Goal: Information Seeking & Learning: Learn about a topic

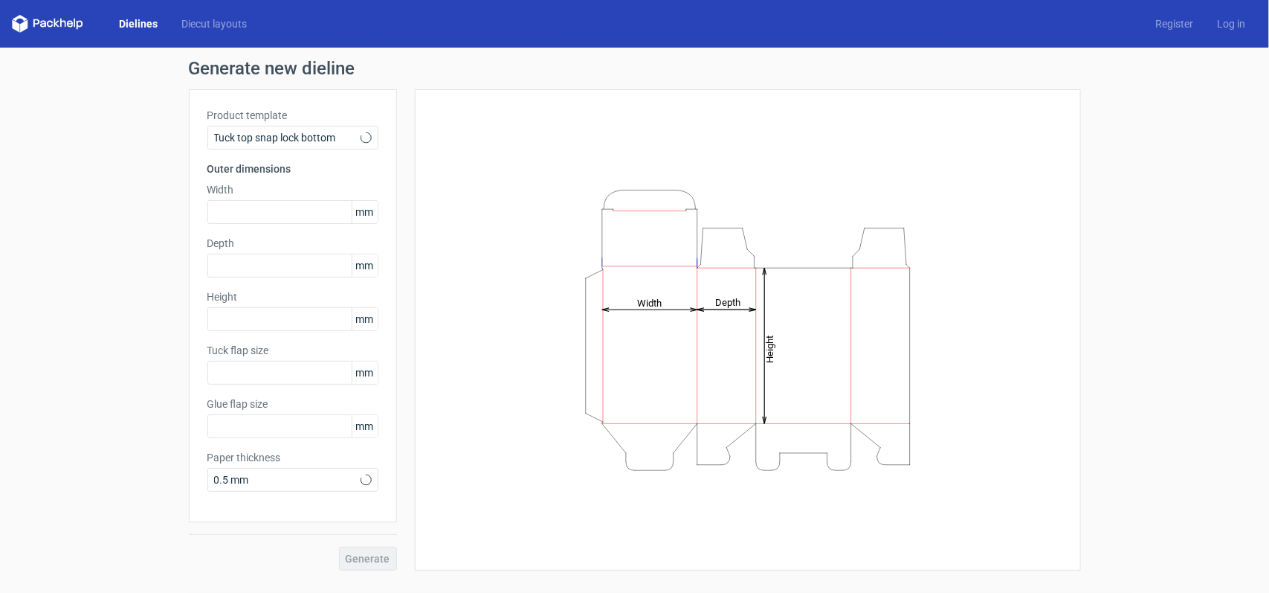
type input "15"
type input "10"
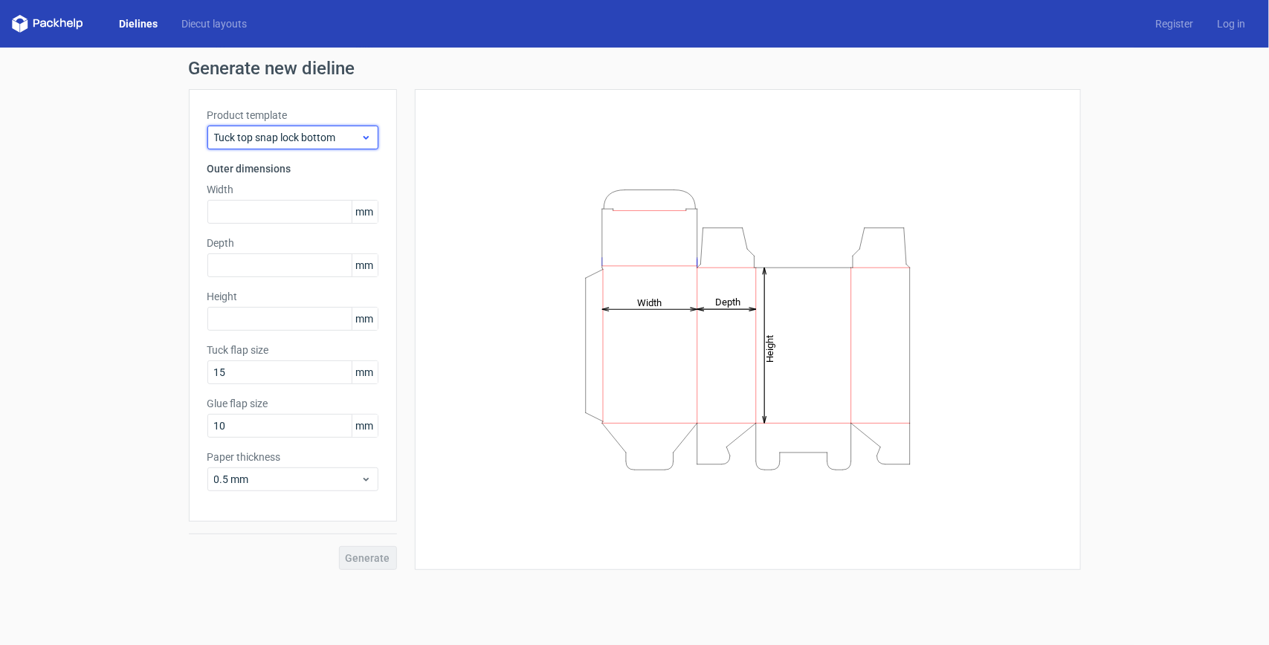
click at [340, 138] on span "Tuck top snap lock bottom" at bounding box center [287, 137] width 146 height 15
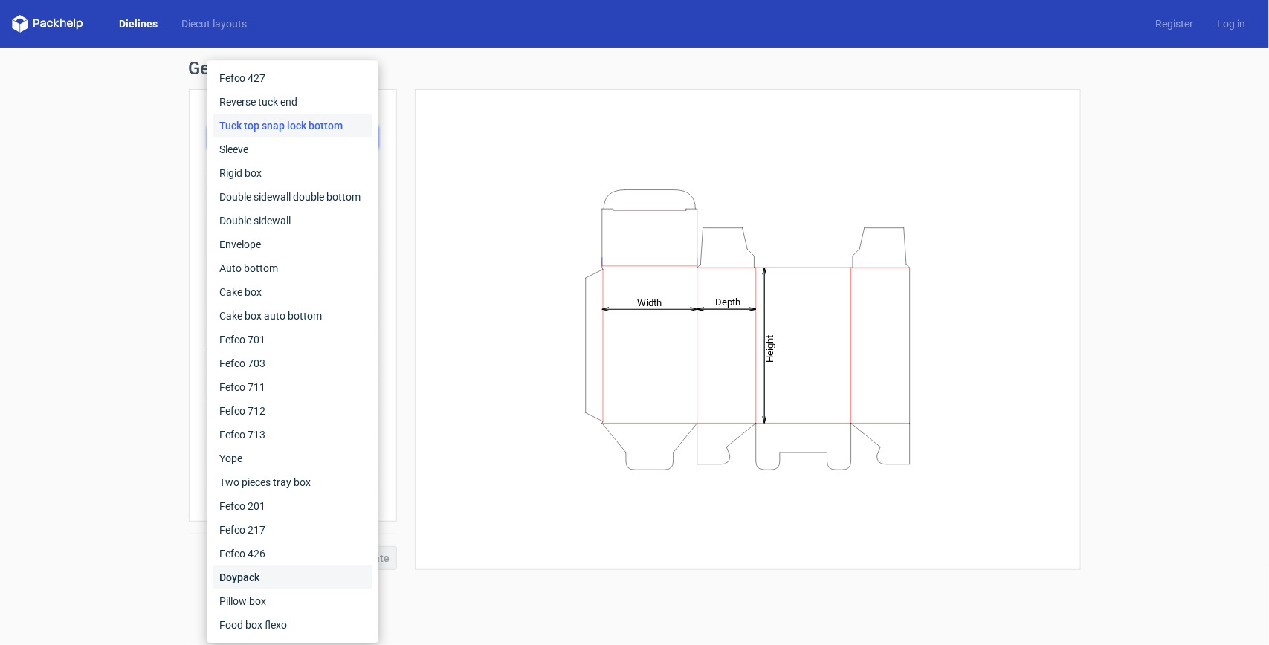
click at [265, 578] on div "Doypack" at bounding box center [292, 578] width 159 height 24
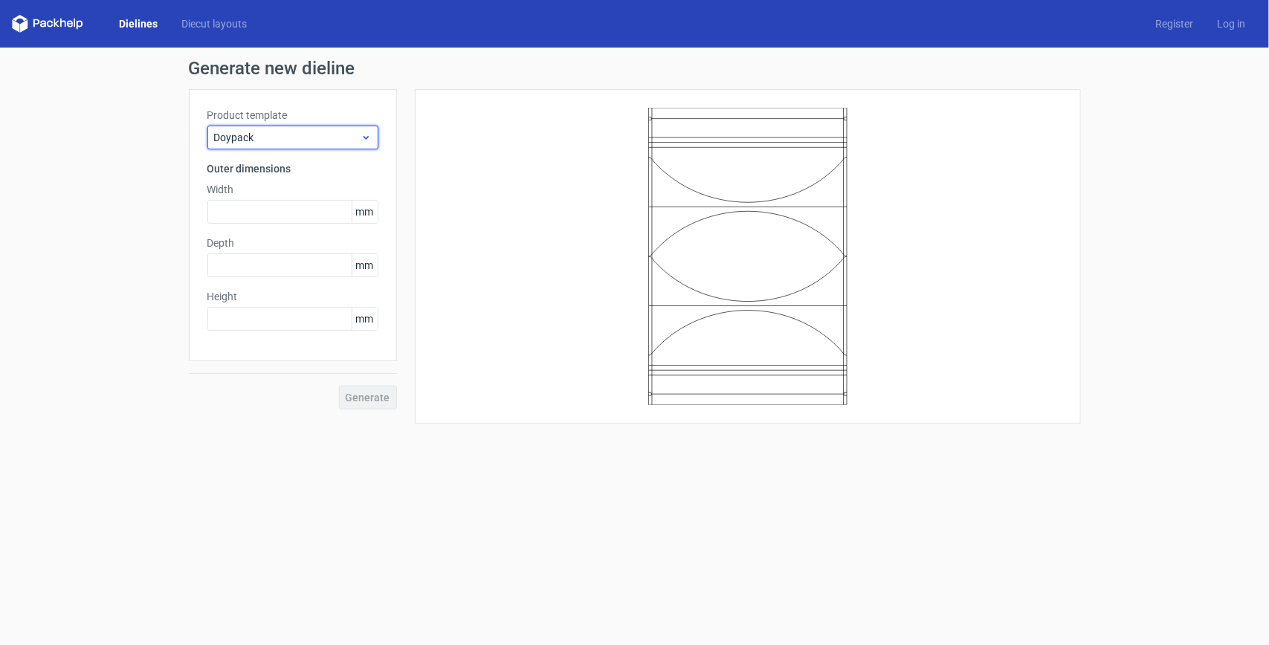
click at [348, 140] on span "Doypack" at bounding box center [287, 137] width 146 height 15
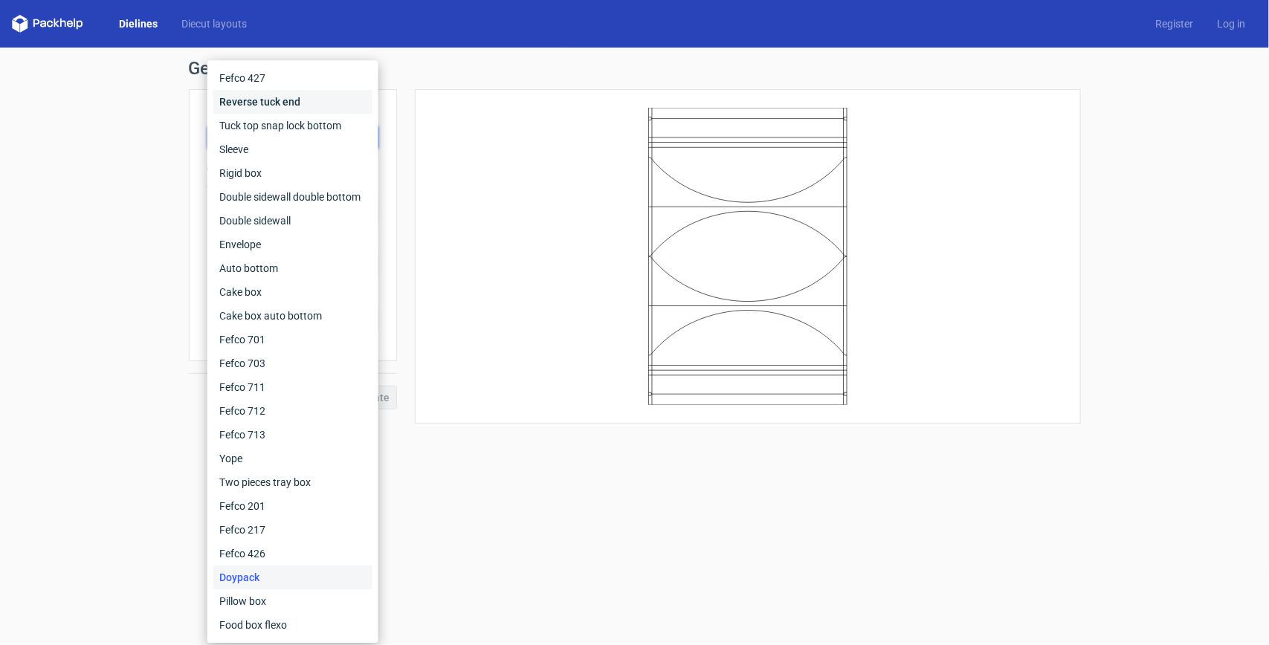
click at [279, 91] on div "Reverse tuck end" at bounding box center [292, 102] width 159 height 24
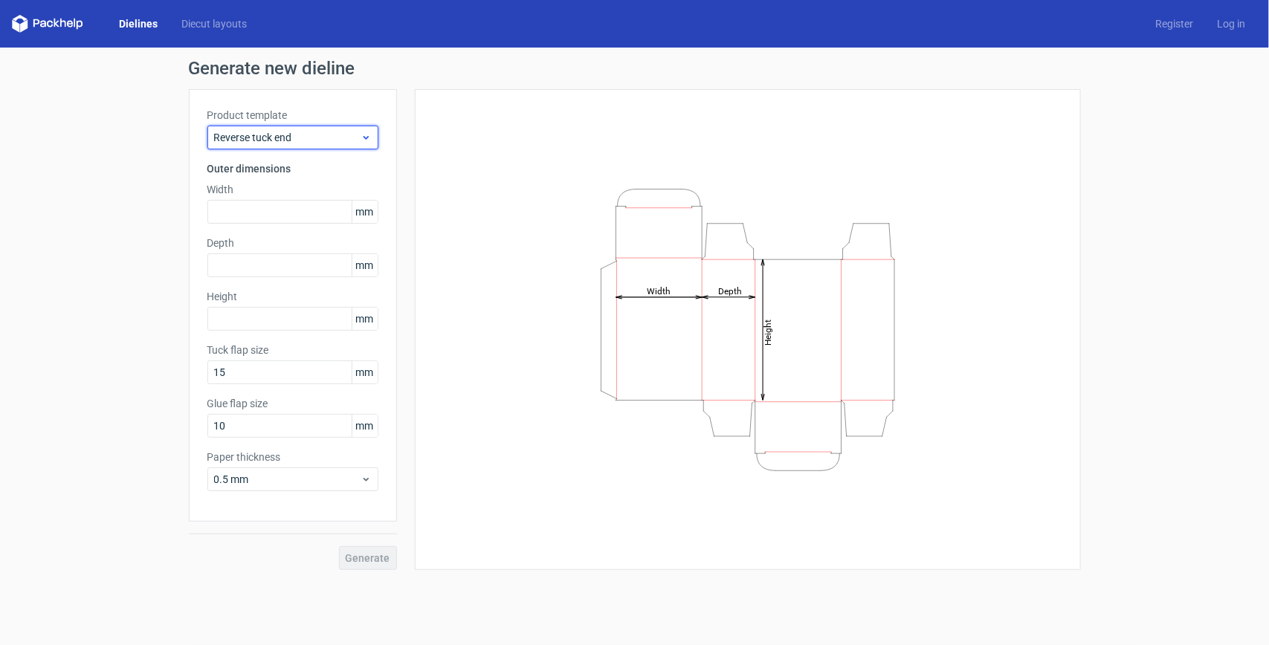
click at [318, 135] on span "Reverse tuck end" at bounding box center [287, 137] width 146 height 15
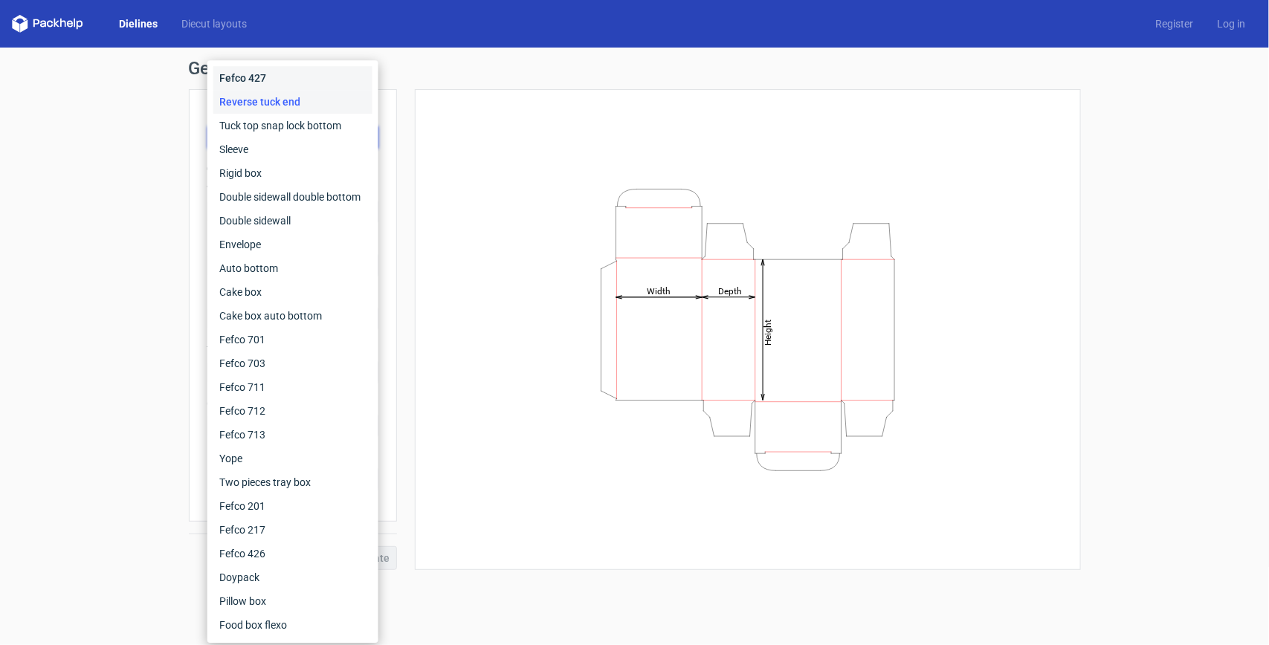
click at [289, 86] on div "Fefco 427" at bounding box center [292, 78] width 159 height 24
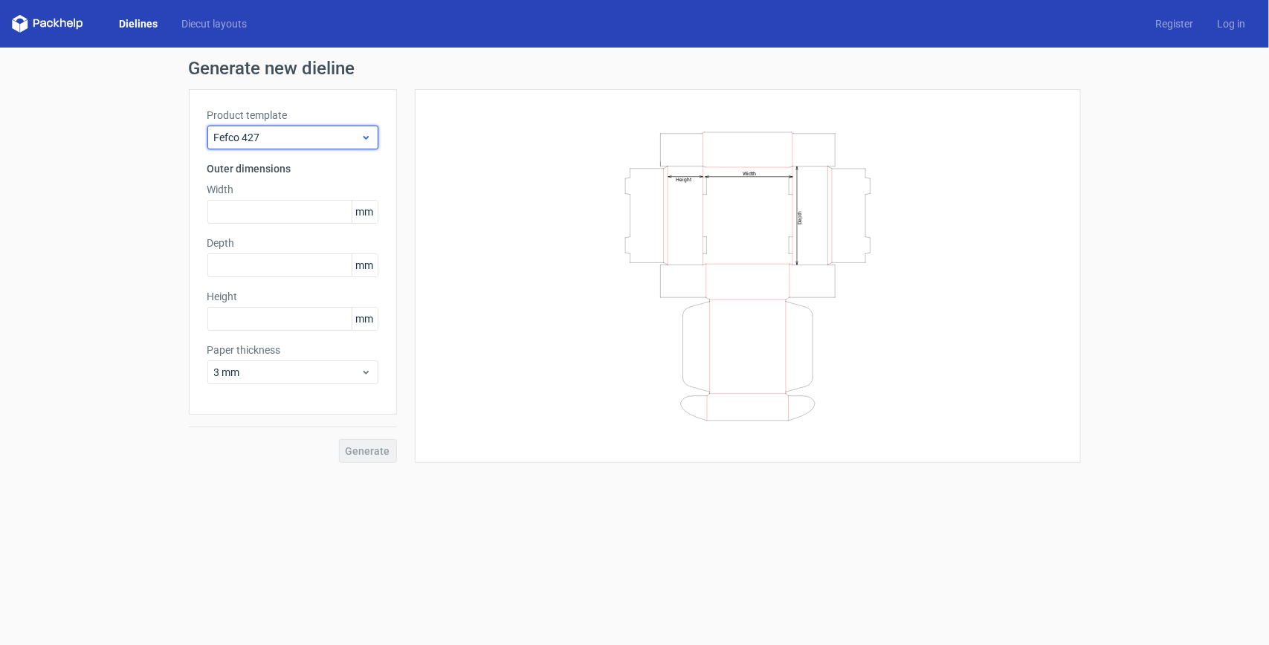
click at [320, 132] on span "Fefco 427" at bounding box center [287, 137] width 146 height 15
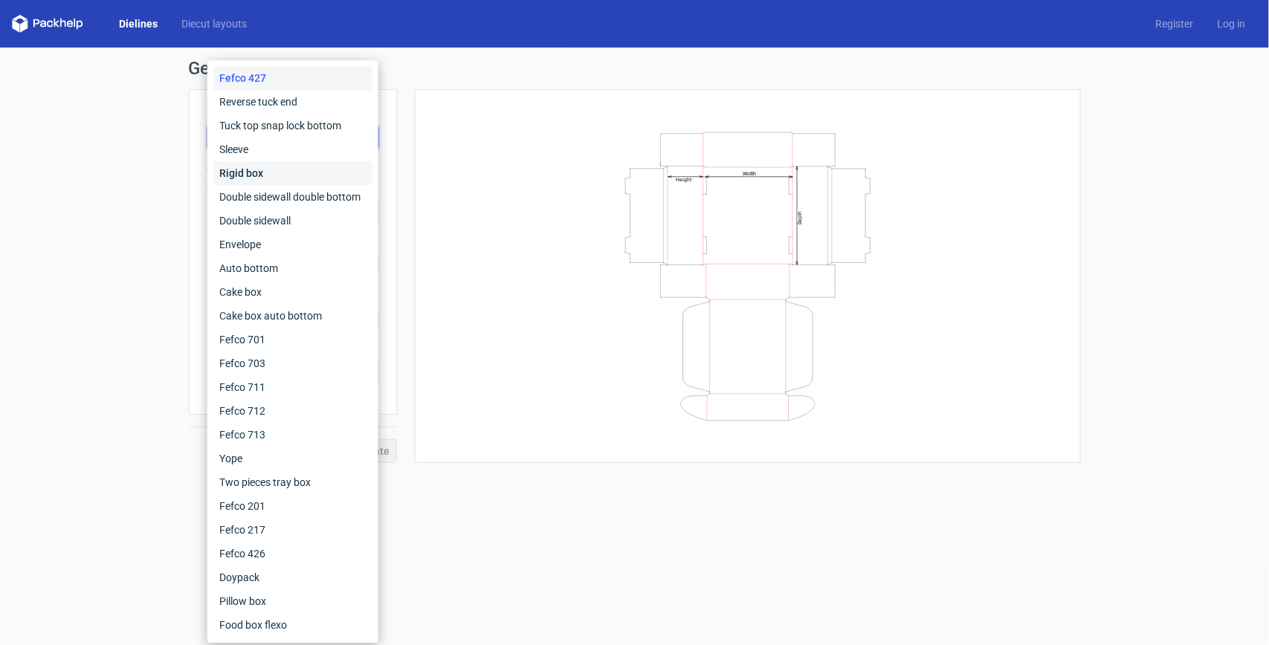
click at [307, 179] on div "Rigid box" at bounding box center [292, 173] width 159 height 24
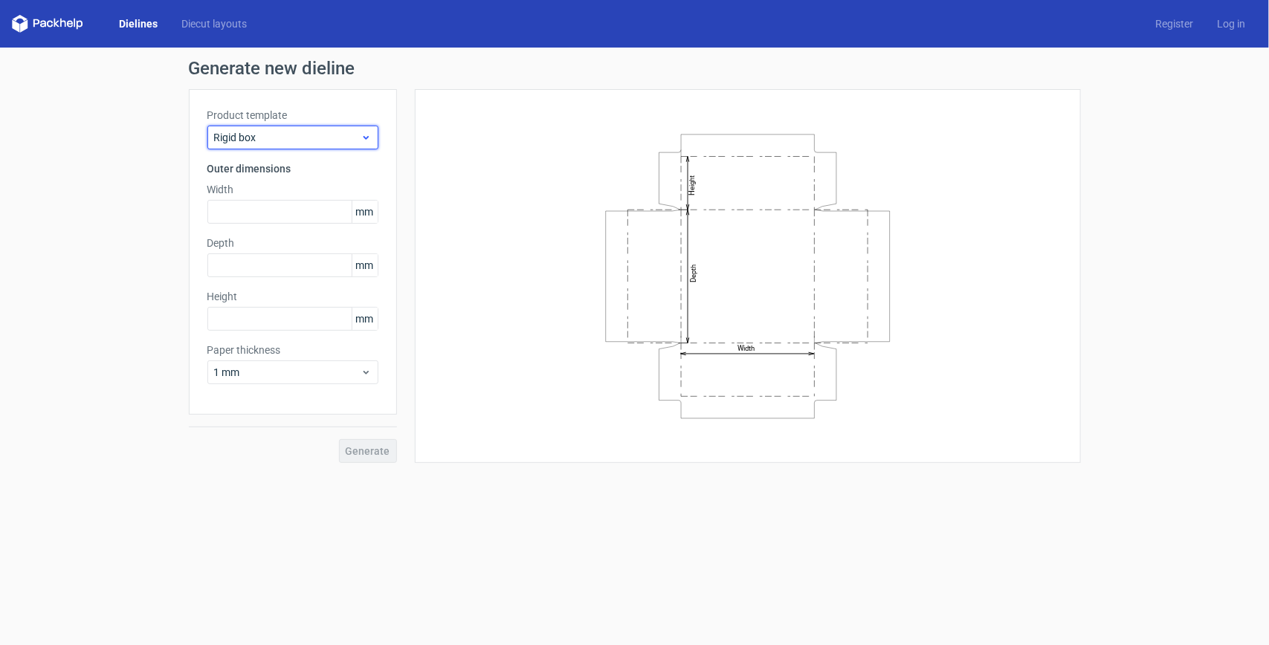
click at [336, 139] on span "Rigid box" at bounding box center [287, 137] width 146 height 15
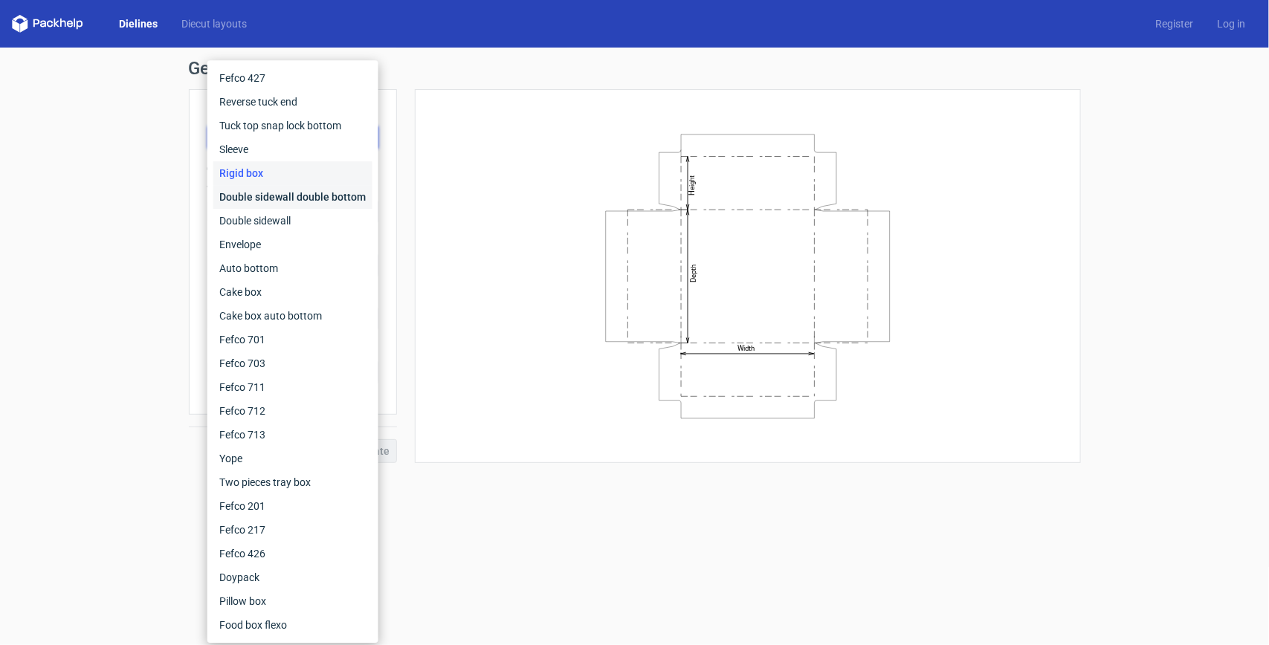
click at [317, 195] on div "Double sidewall double bottom" at bounding box center [292, 197] width 159 height 24
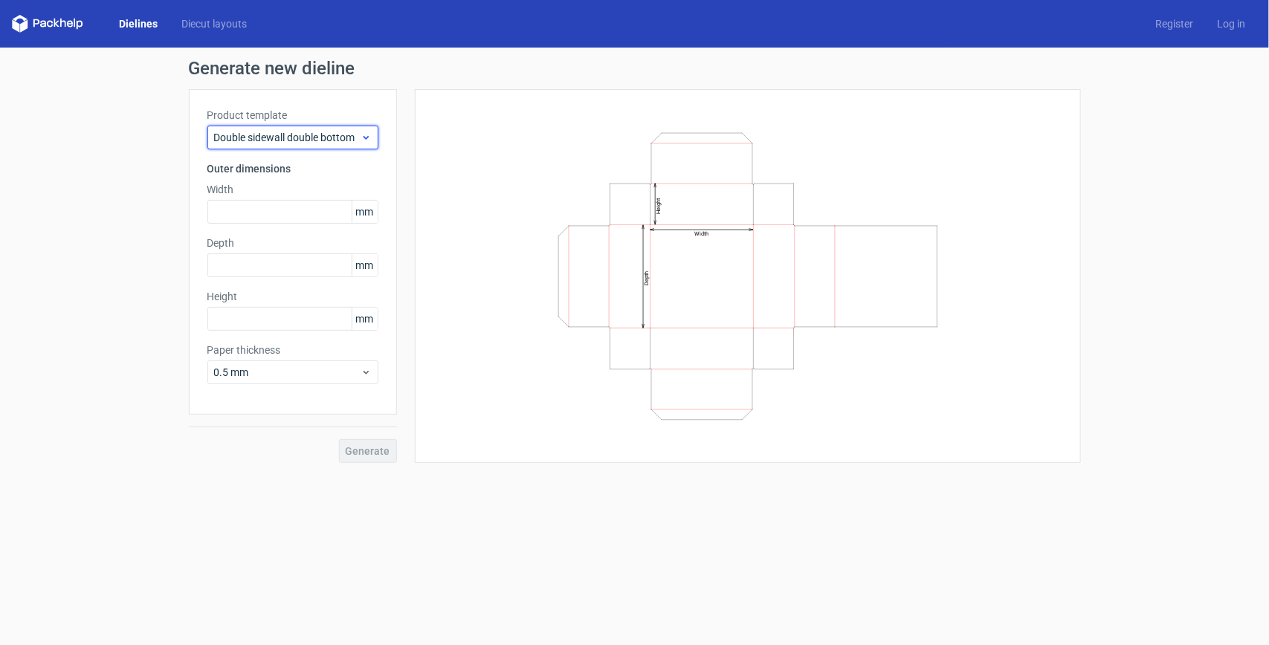
click at [341, 135] on span "Double sidewall double bottom" at bounding box center [287, 137] width 146 height 15
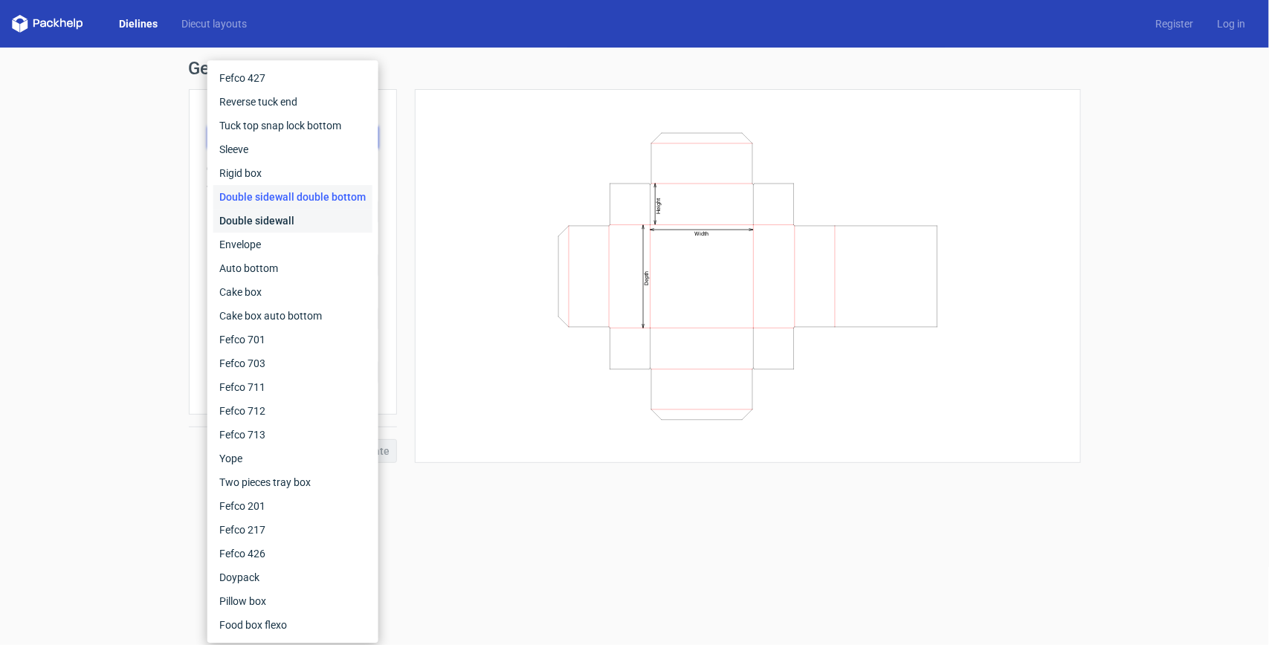
click at [305, 218] on div "Double sidewall" at bounding box center [292, 221] width 159 height 24
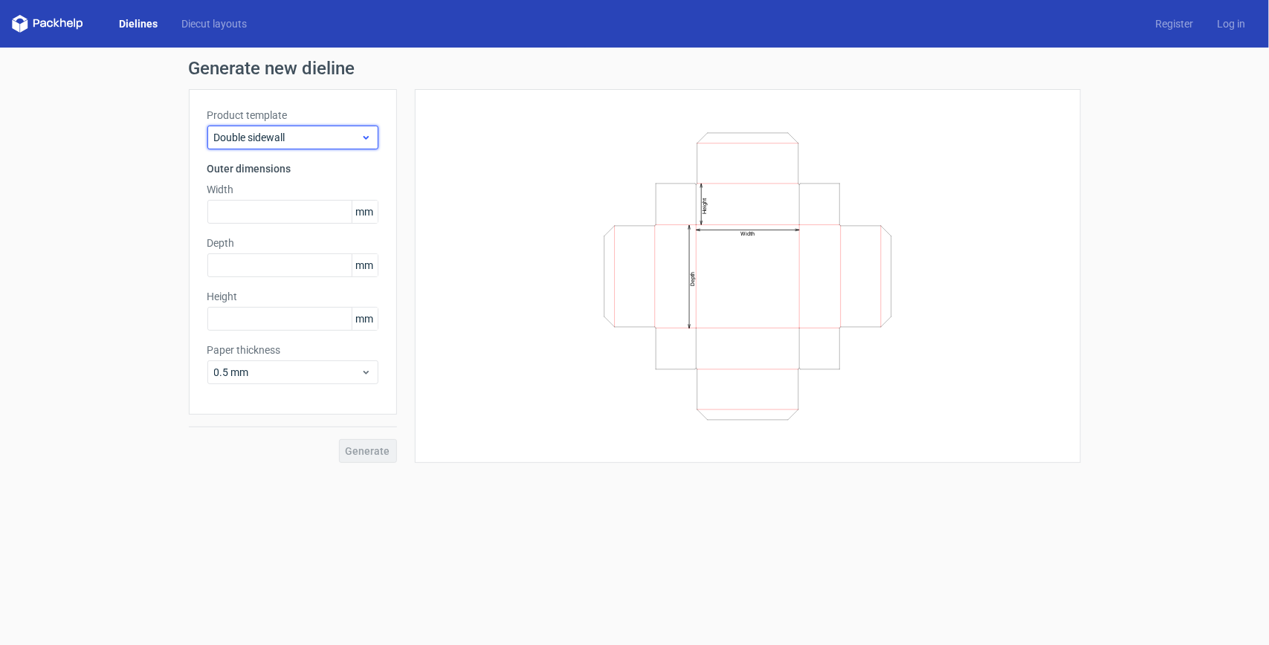
click at [338, 131] on span "Double sidewall" at bounding box center [287, 137] width 146 height 15
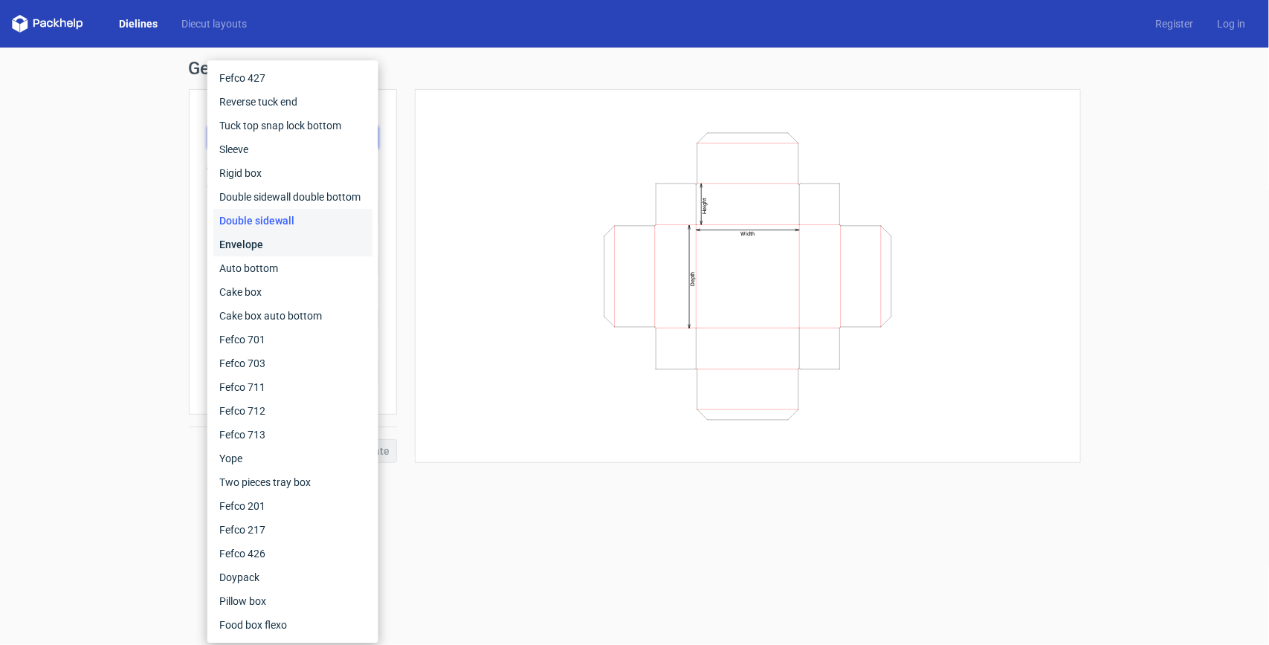
click at [283, 247] on div "Envelope" at bounding box center [292, 245] width 159 height 24
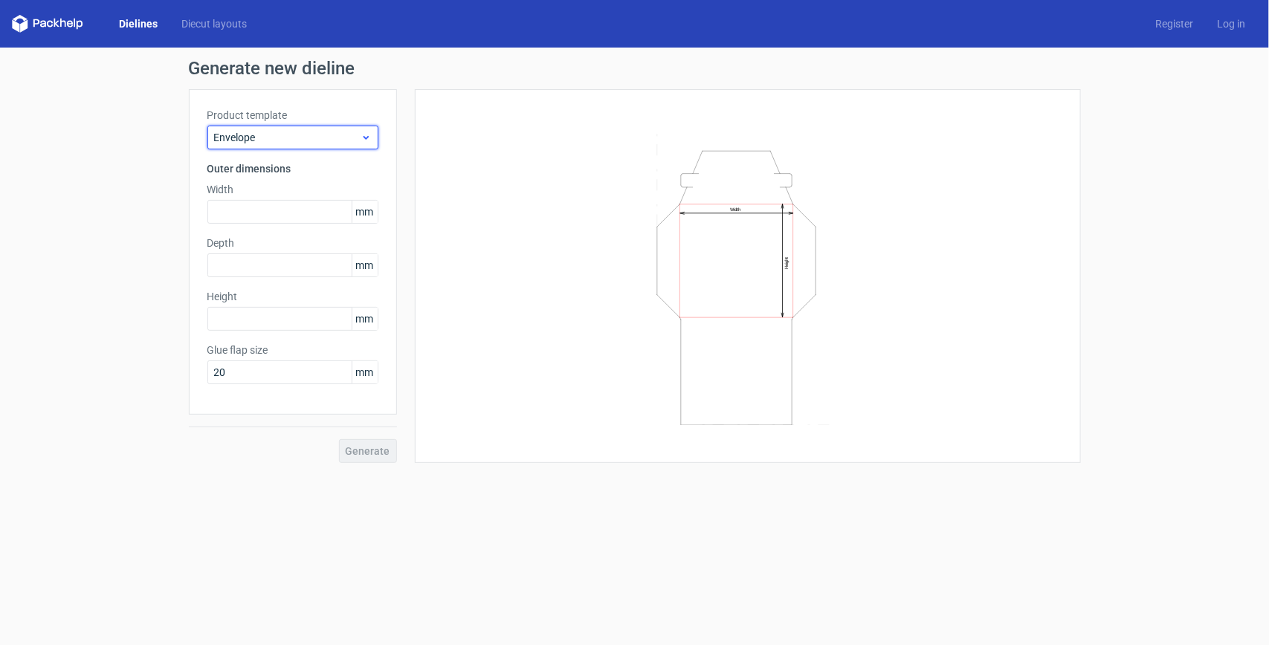
click at [332, 142] on span "Envelope" at bounding box center [287, 137] width 146 height 15
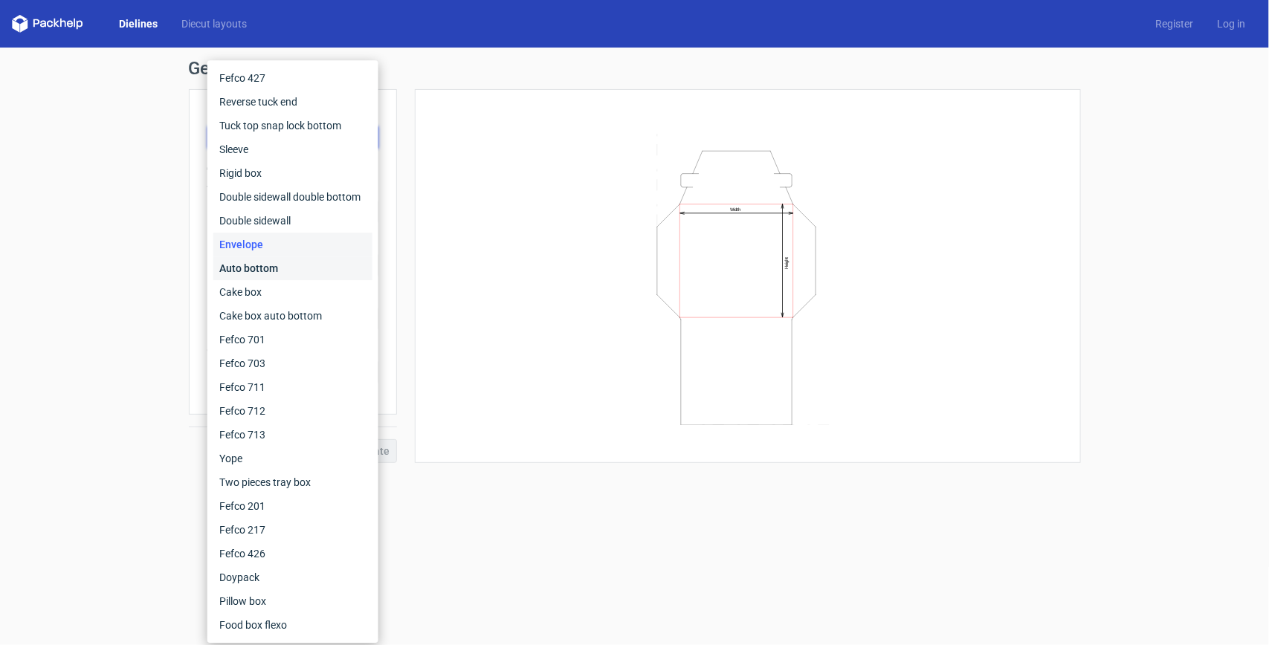
click at [283, 268] on div "Auto bottom" at bounding box center [292, 269] width 159 height 24
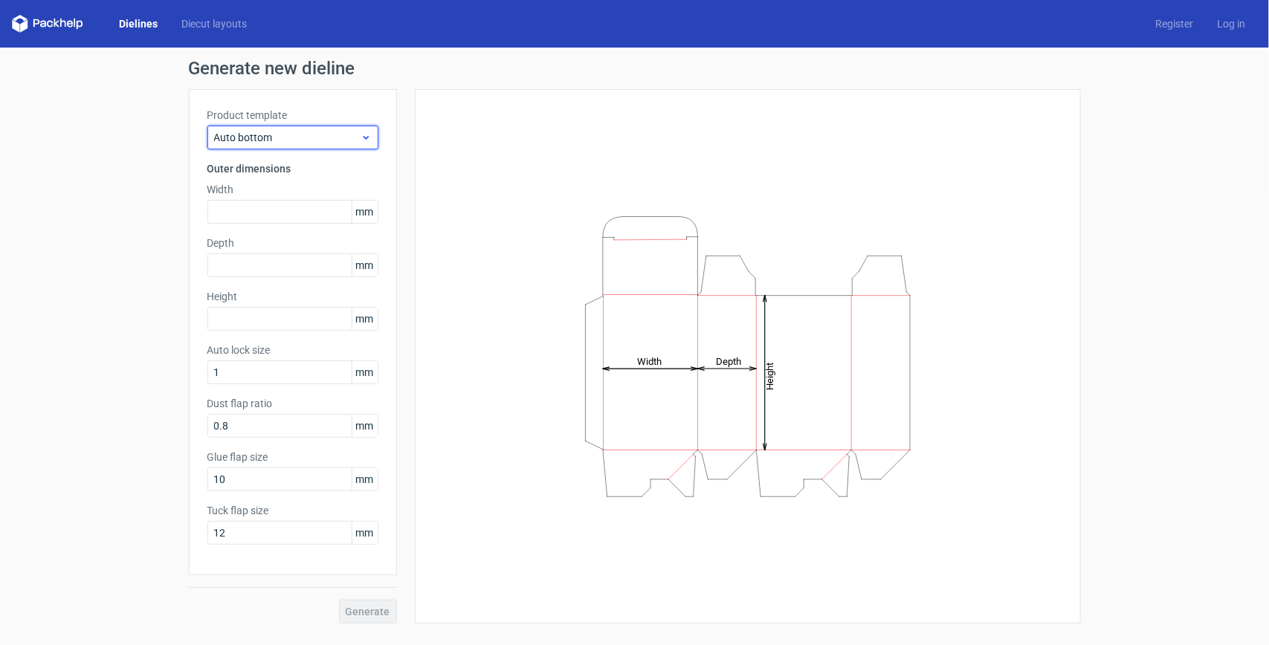
click at [341, 129] on div "Auto bottom" at bounding box center [292, 138] width 171 height 24
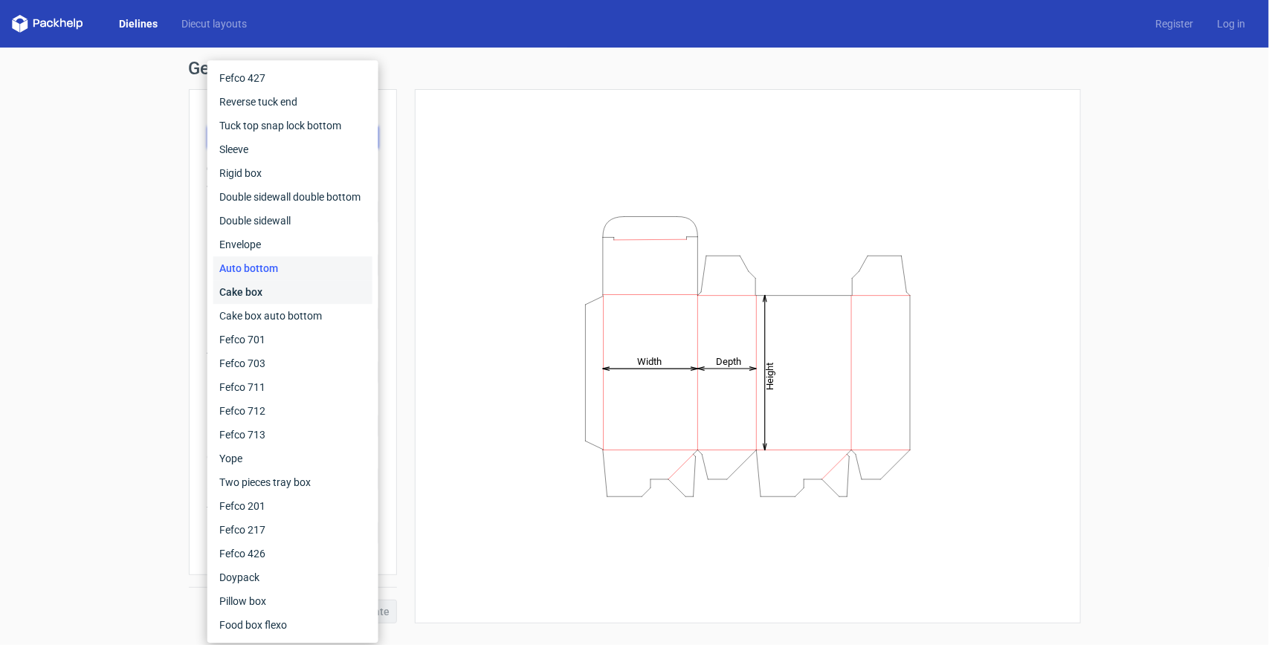
click at [291, 297] on div "Cake box" at bounding box center [292, 292] width 159 height 24
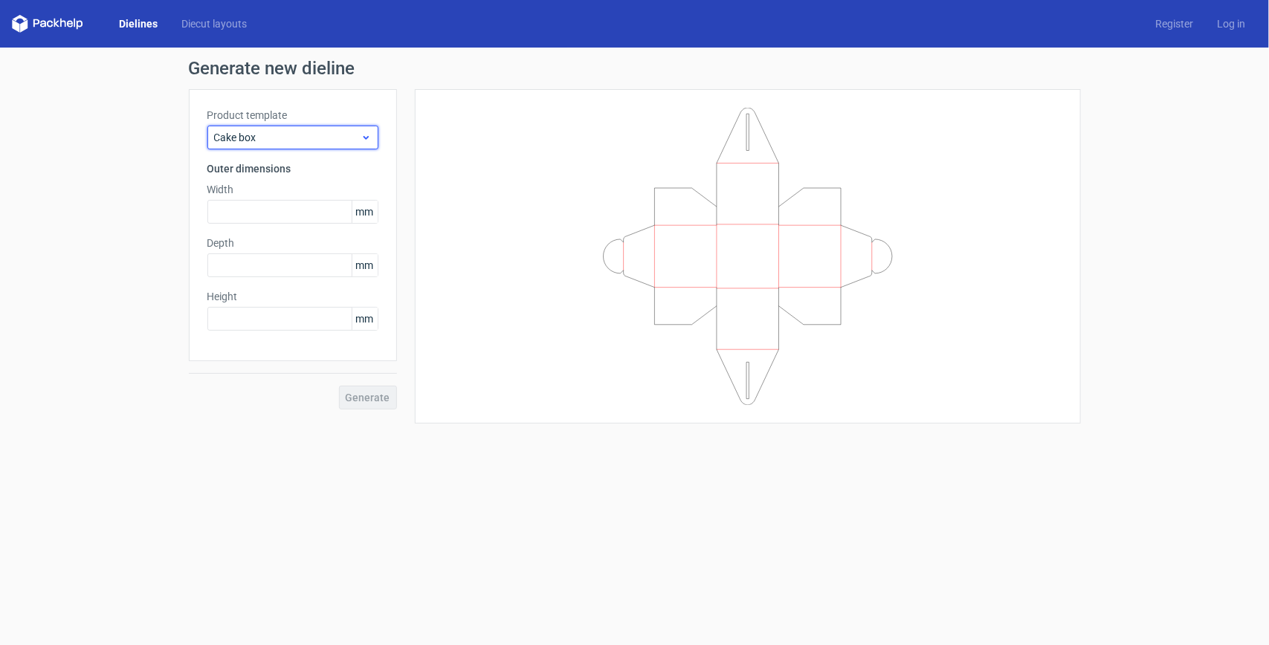
click at [338, 140] on span "Cake box" at bounding box center [287, 137] width 146 height 15
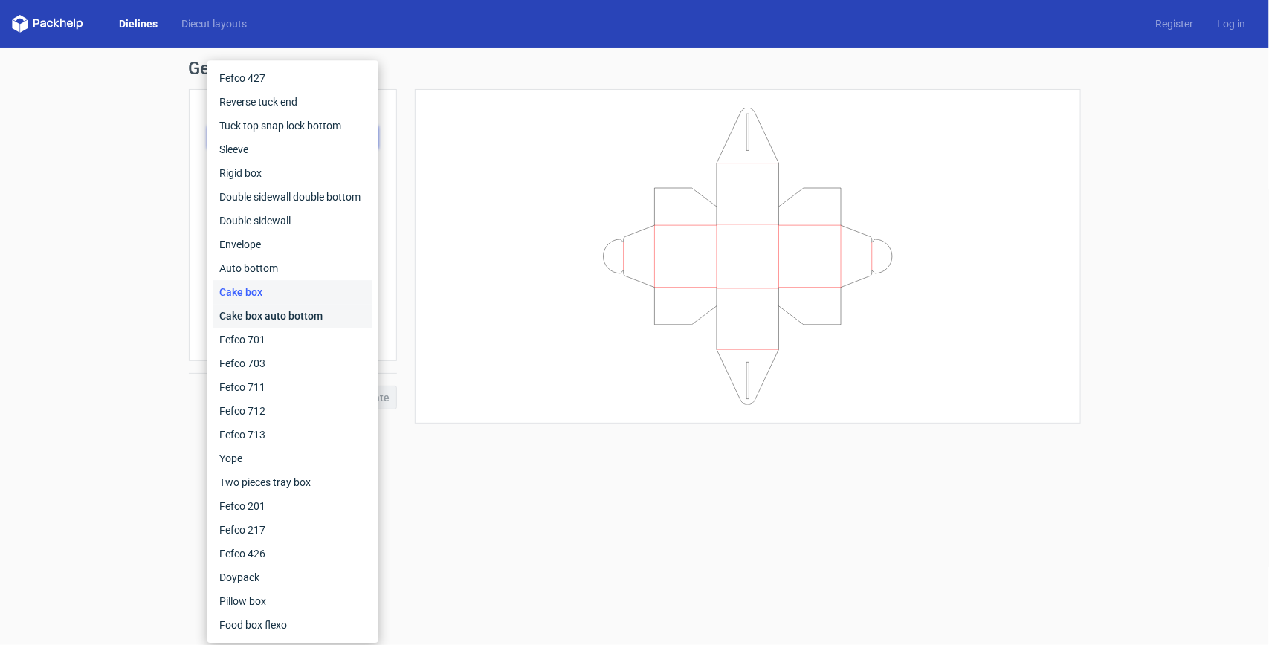
click at [299, 309] on div "Cake box auto bottom" at bounding box center [292, 316] width 159 height 24
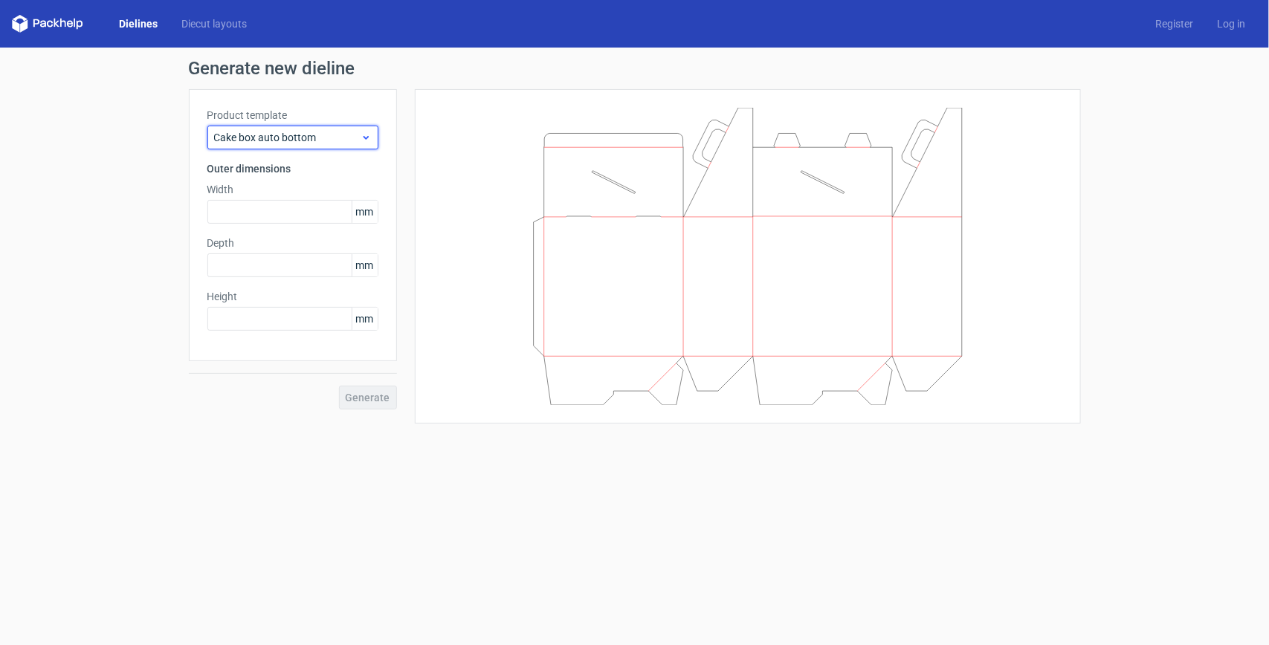
click at [344, 139] on span "Cake box auto bottom" at bounding box center [287, 137] width 146 height 15
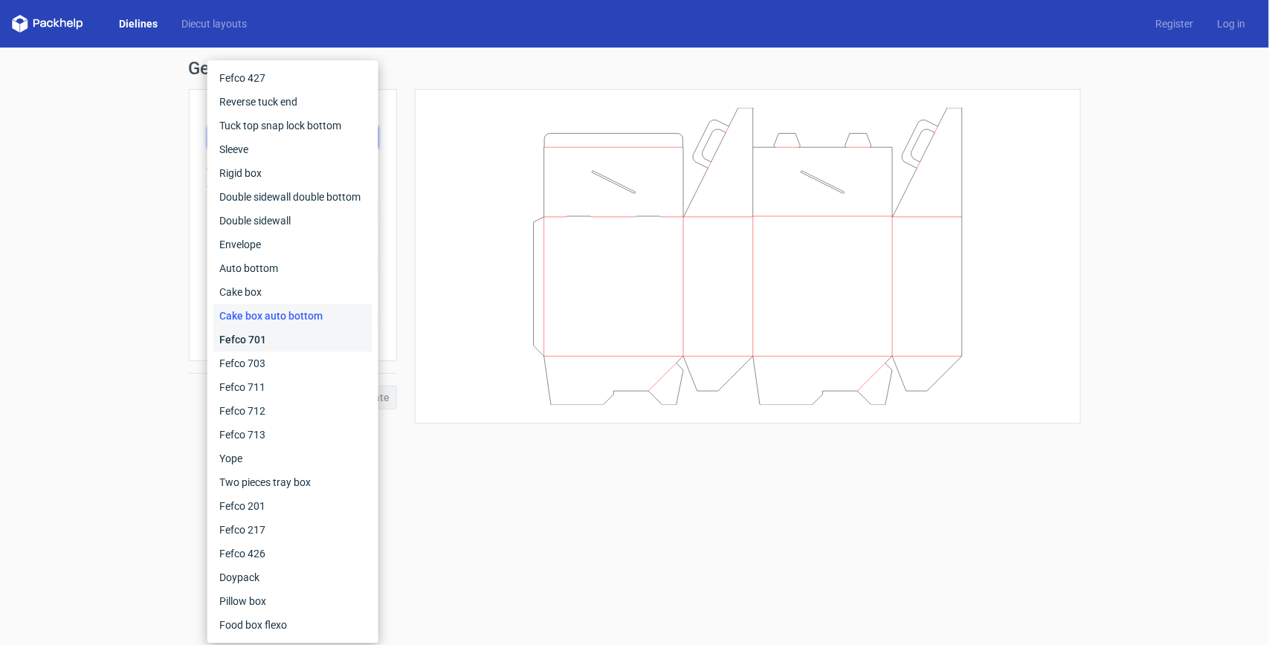
click at [274, 339] on div "Fefco 701" at bounding box center [292, 340] width 159 height 24
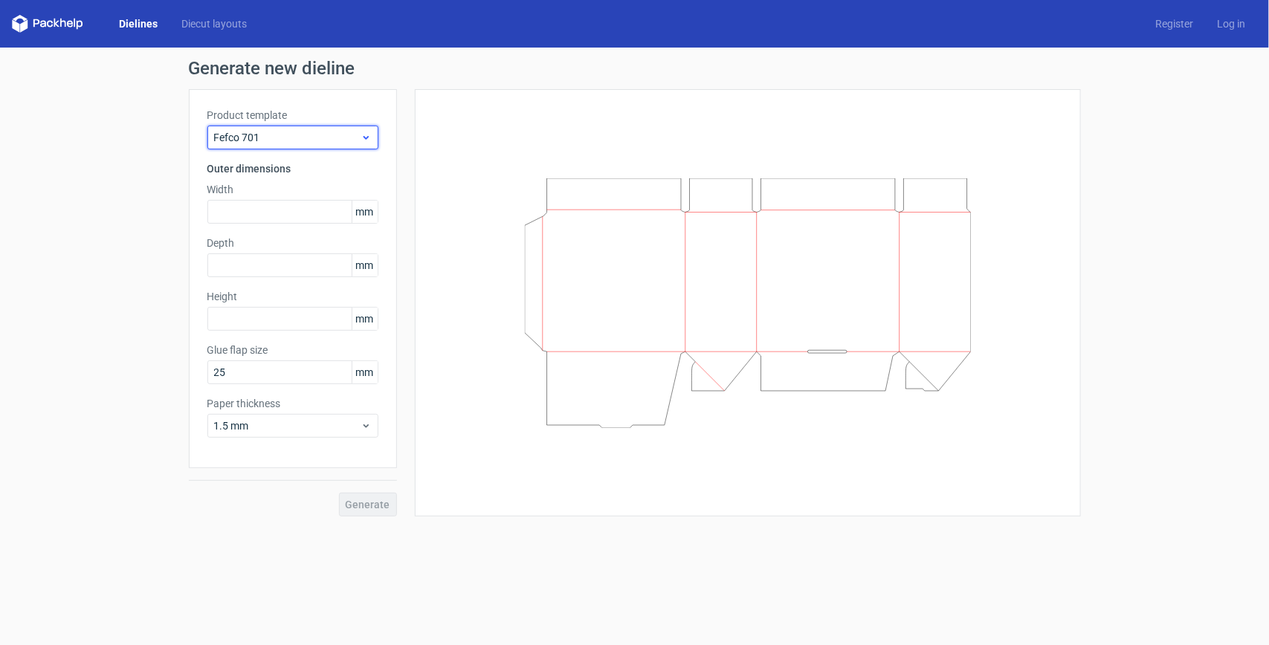
click at [315, 128] on div "Fefco 701" at bounding box center [292, 138] width 171 height 24
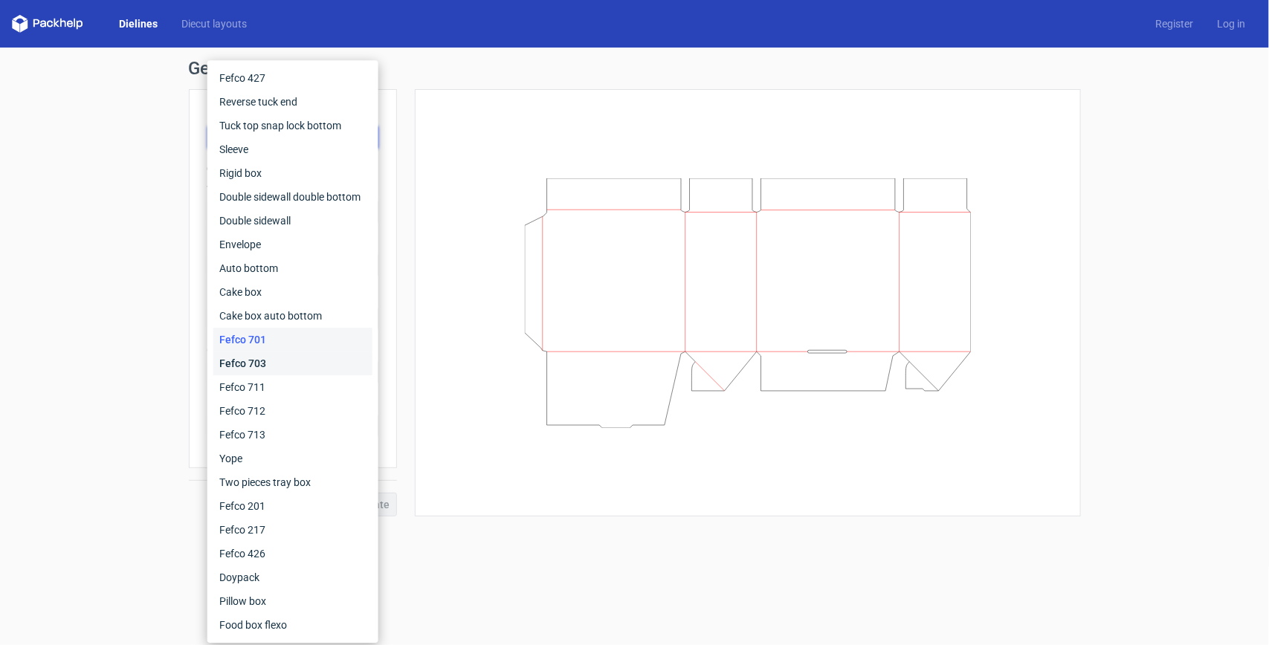
click at [271, 362] on div "Fefco 703" at bounding box center [292, 364] width 159 height 24
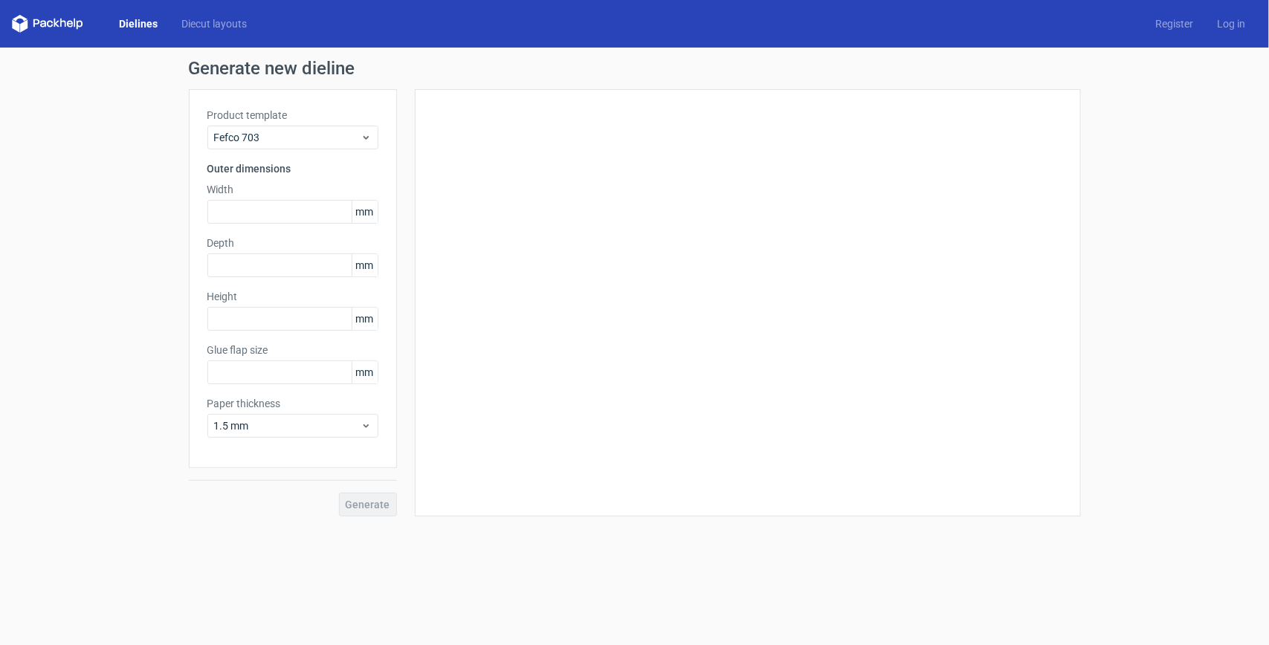
type input "25"
click at [310, 130] on span "Fefco 703" at bounding box center [287, 137] width 146 height 15
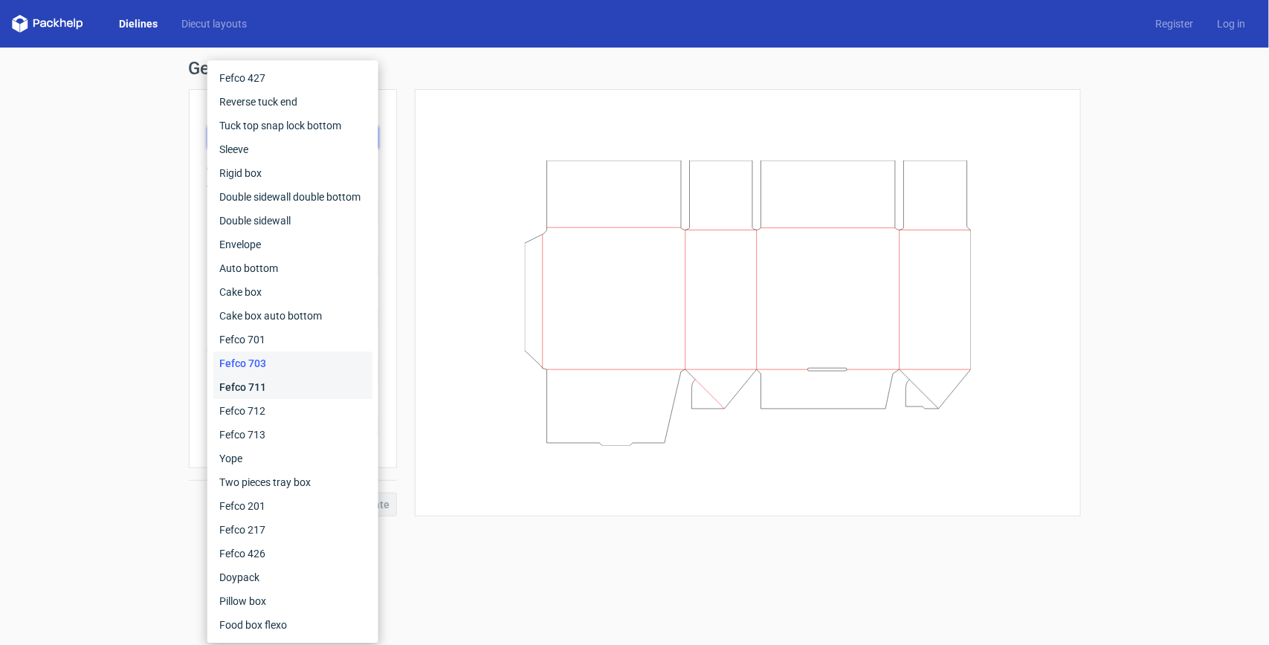
click at [277, 381] on div "Fefco 711" at bounding box center [292, 388] width 159 height 24
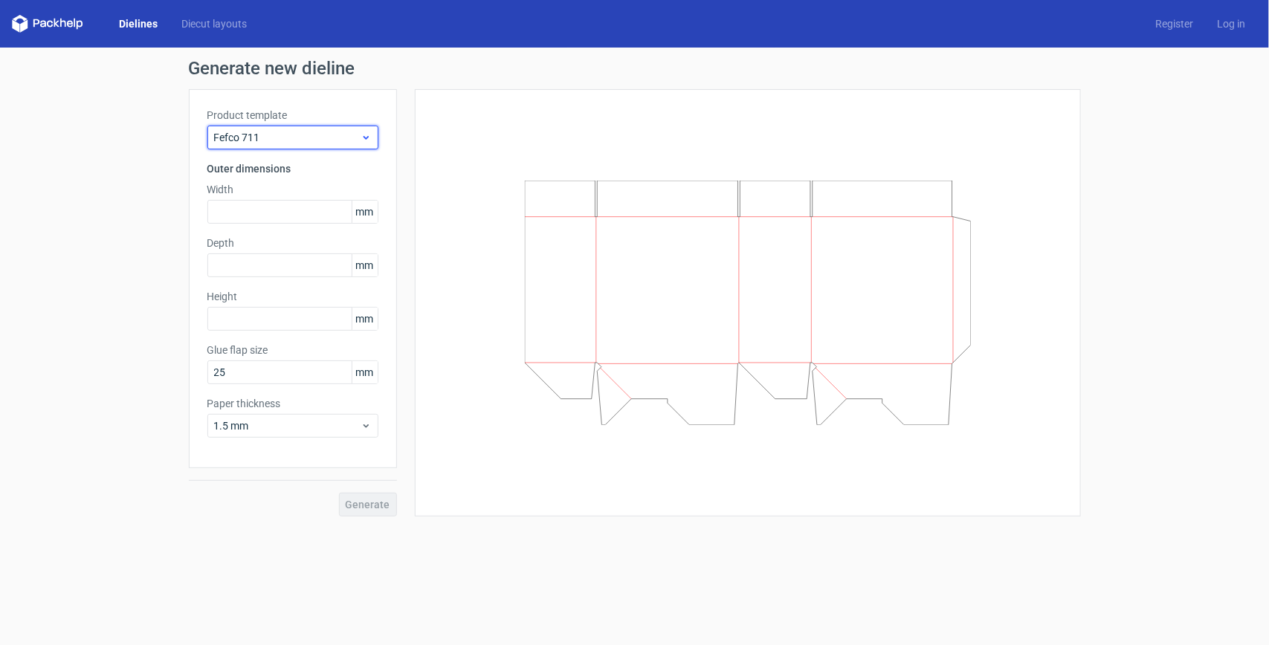
click at [317, 126] on div "Fefco 711" at bounding box center [292, 138] width 171 height 24
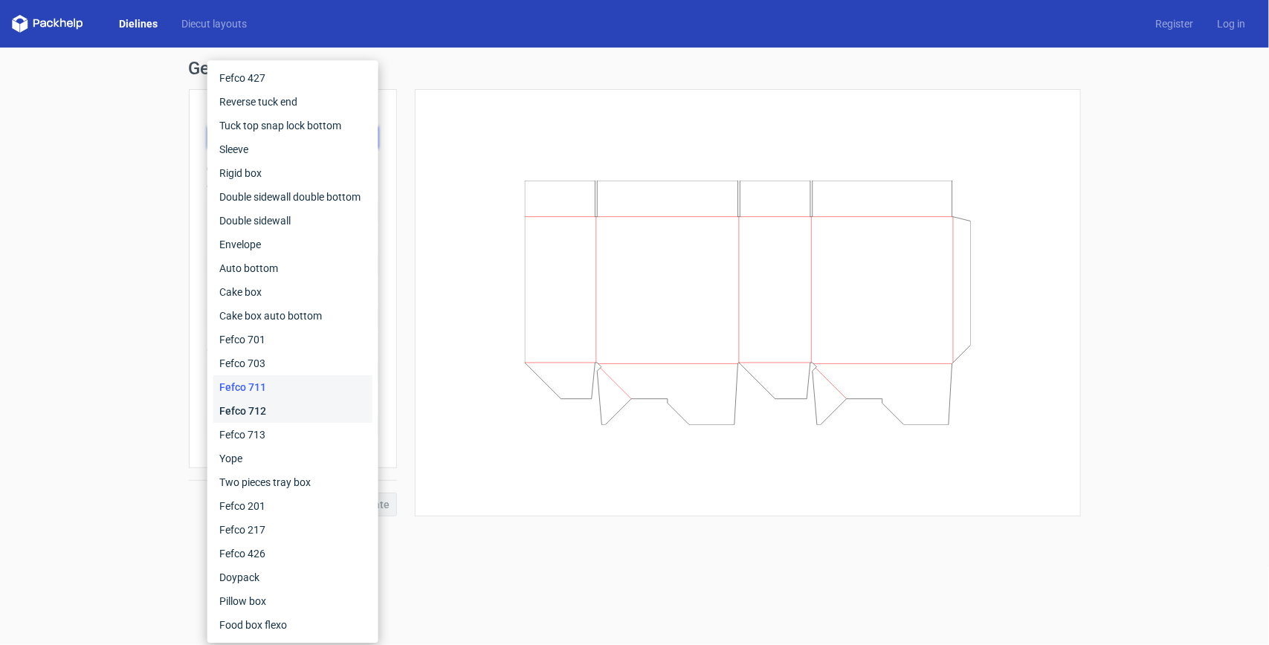
click at [288, 402] on div "Fefco 712" at bounding box center [292, 411] width 159 height 24
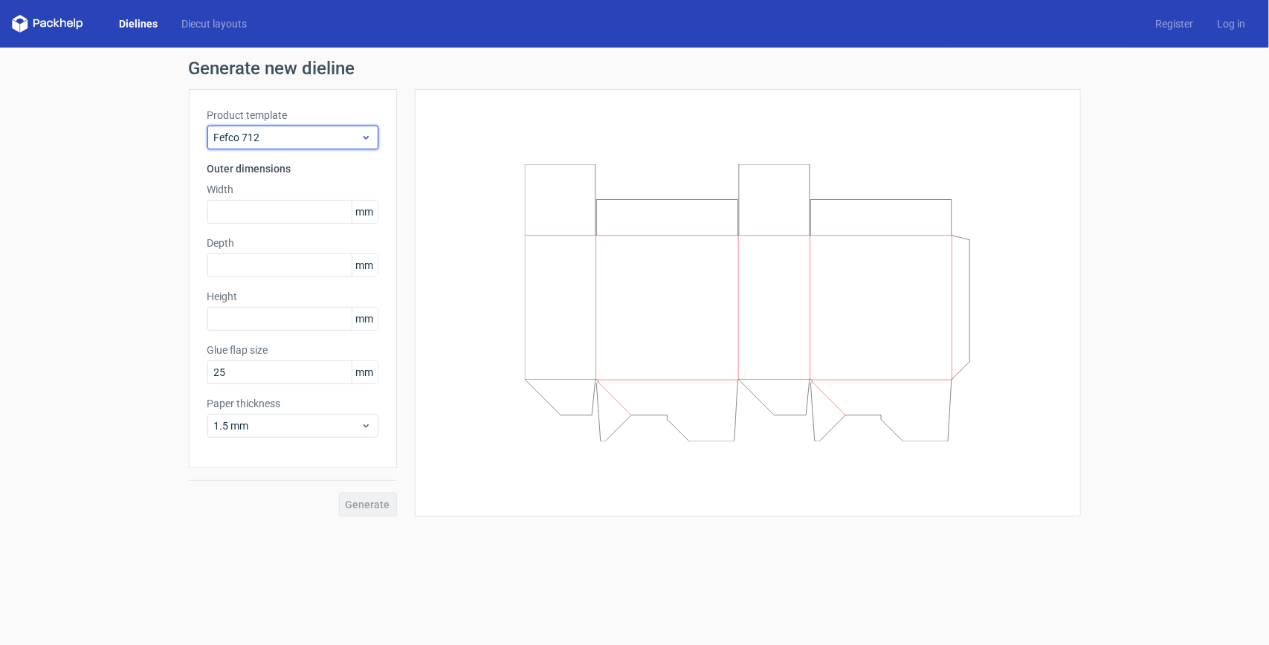
click at [332, 130] on span "Fefco 712" at bounding box center [287, 137] width 146 height 15
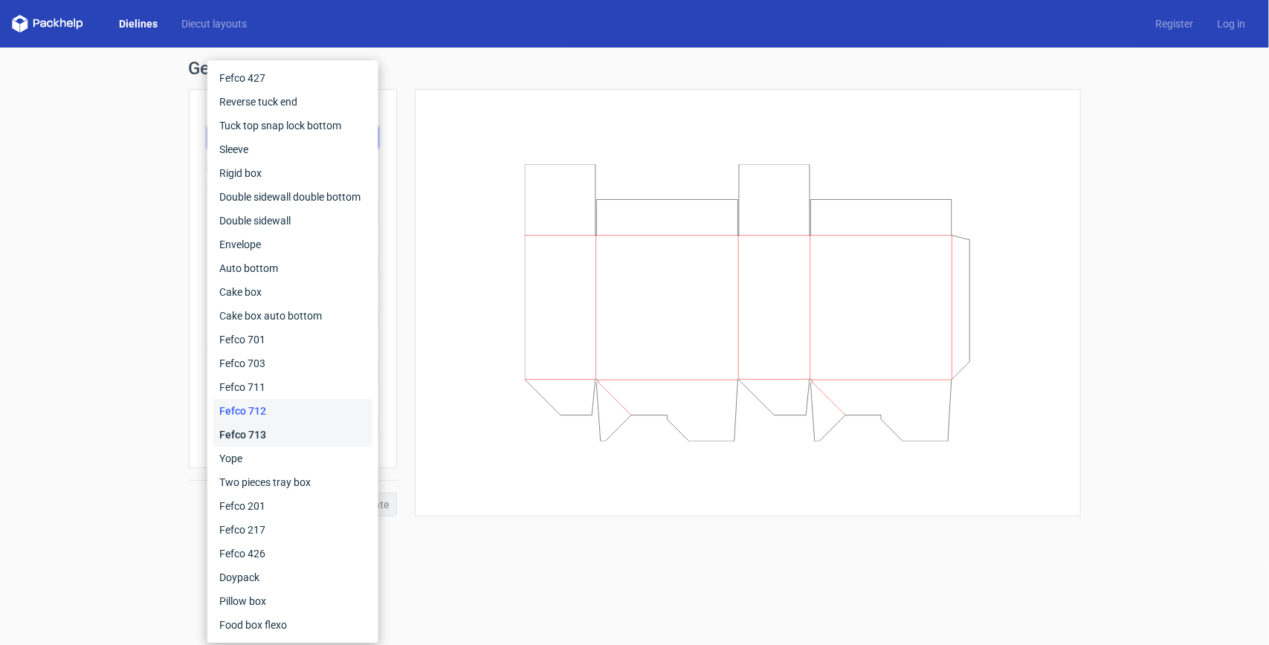
click at [289, 431] on div "Fefco 713" at bounding box center [292, 435] width 159 height 24
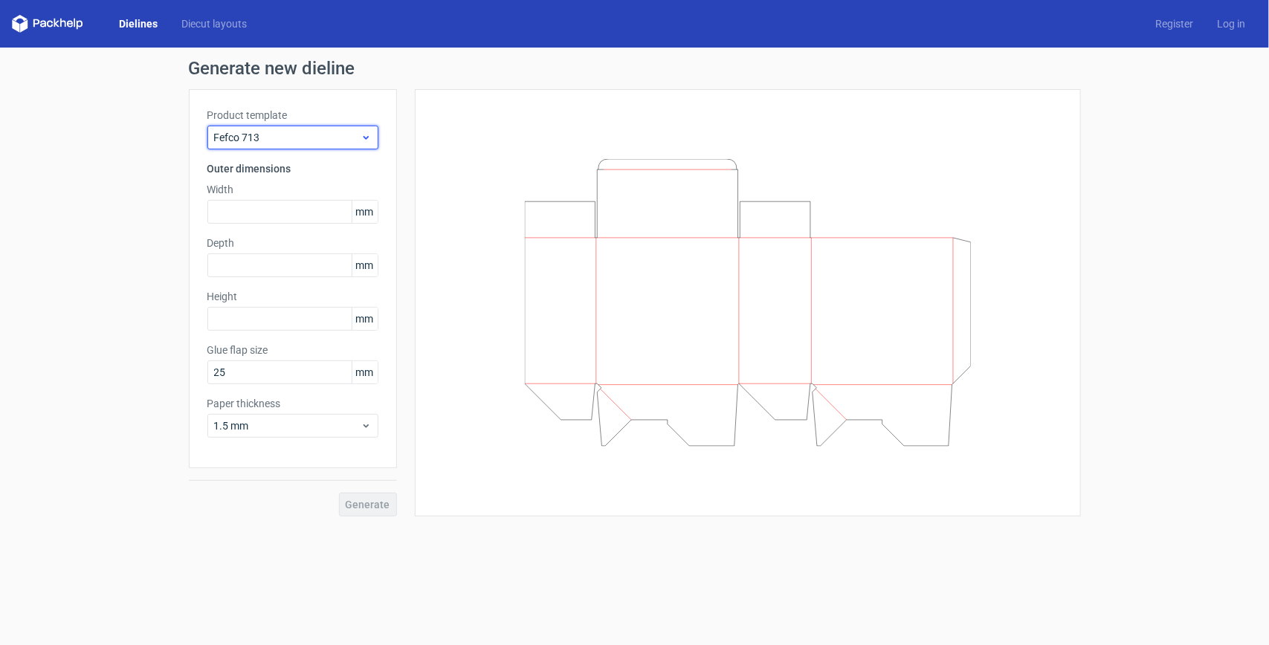
click at [335, 136] on span "Fefco 713" at bounding box center [287, 137] width 146 height 15
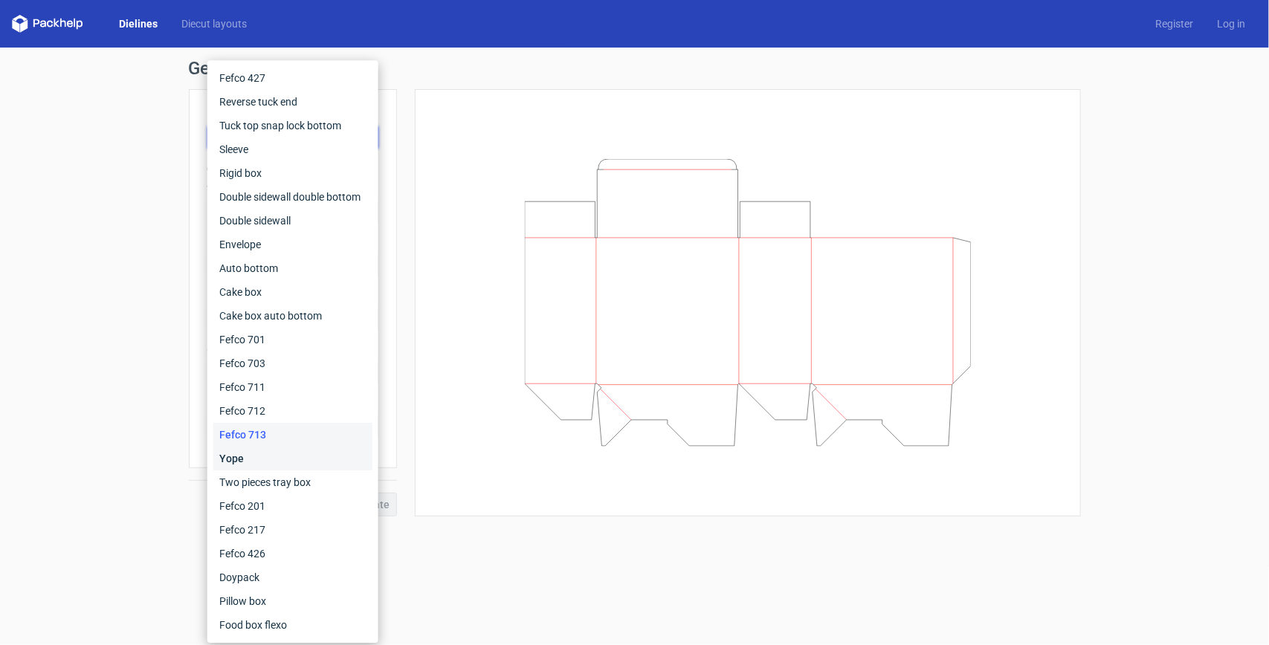
click at [289, 448] on div "Yope" at bounding box center [292, 459] width 159 height 24
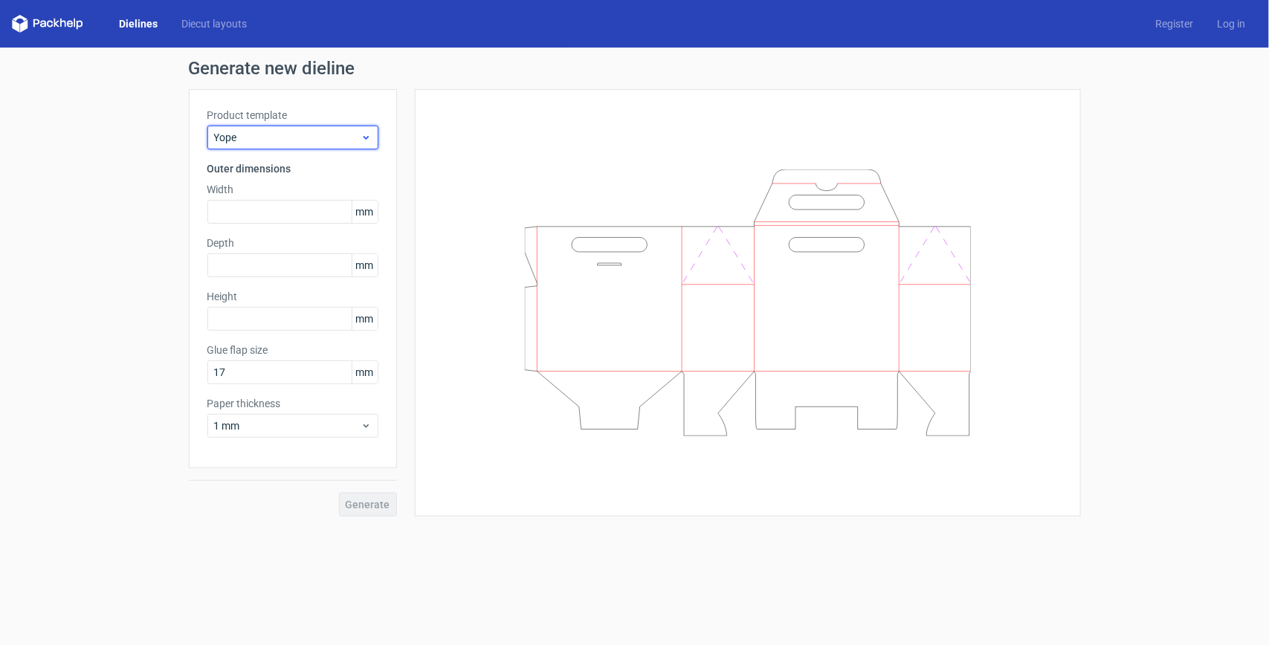
click at [335, 142] on span "Yope" at bounding box center [287, 137] width 146 height 15
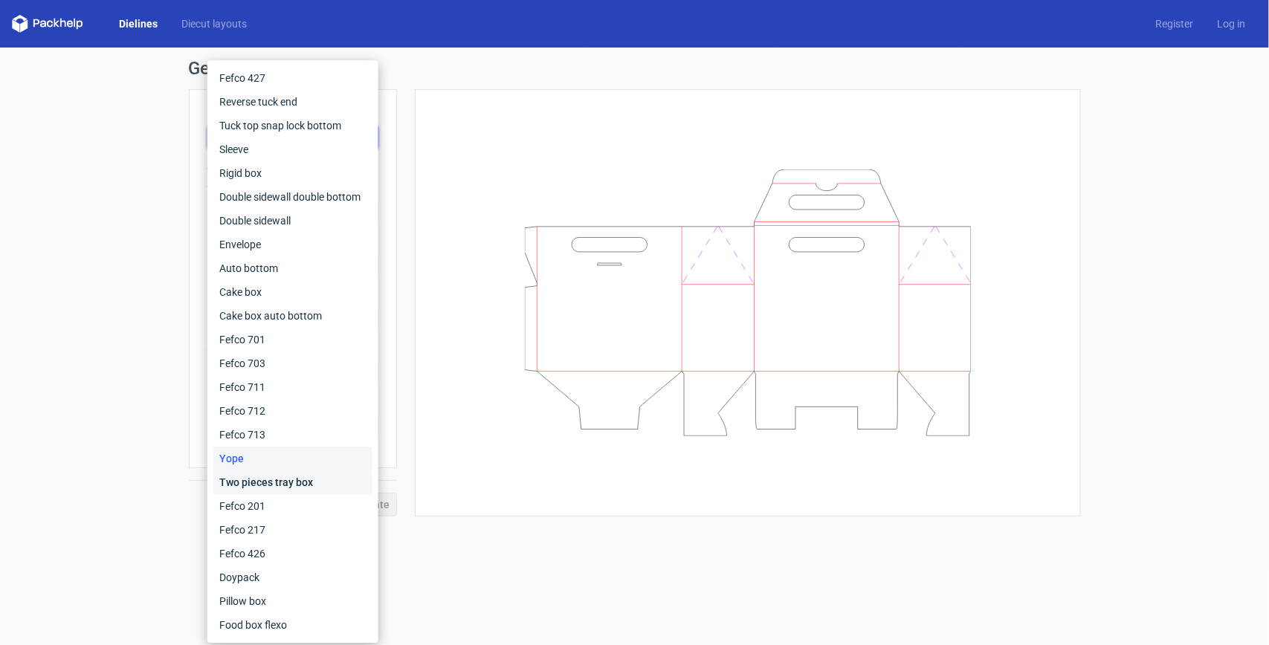
click at [276, 486] on div "Two pieces tray box" at bounding box center [292, 483] width 159 height 24
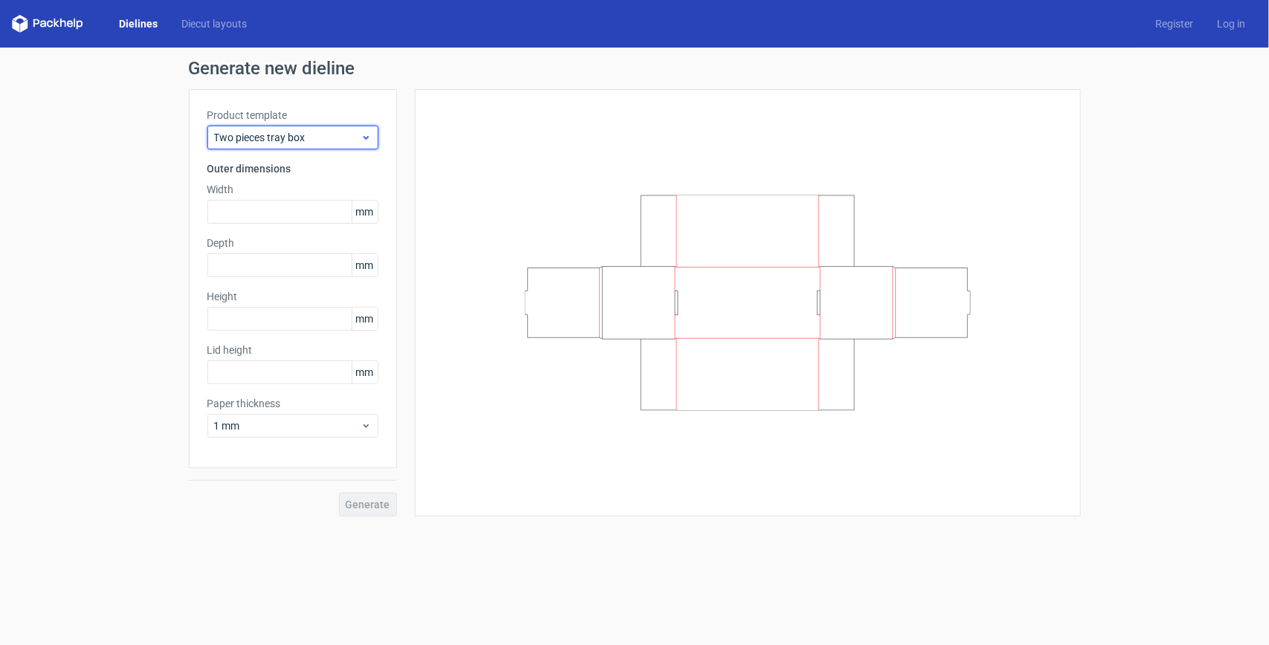
click at [336, 139] on span "Two pieces tray box" at bounding box center [287, 137] width 146 height 15
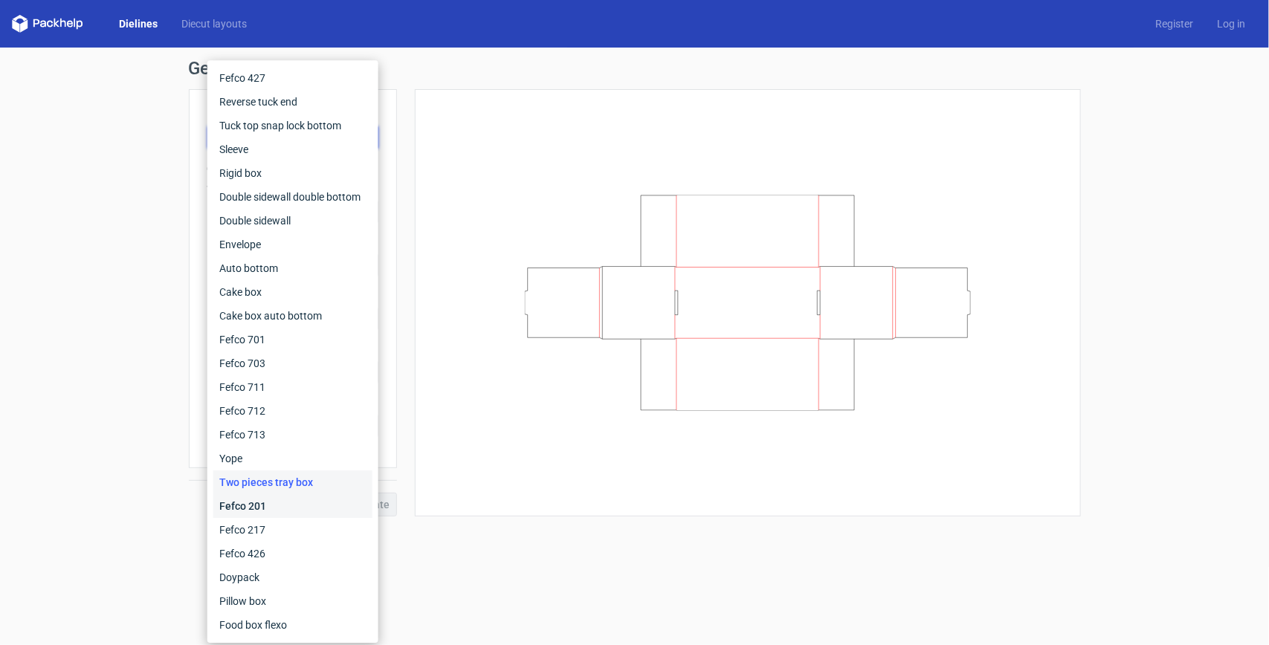
click at [300, 511] on div "Fefco 201" at bounding box center [292, 507] width 159 height 24
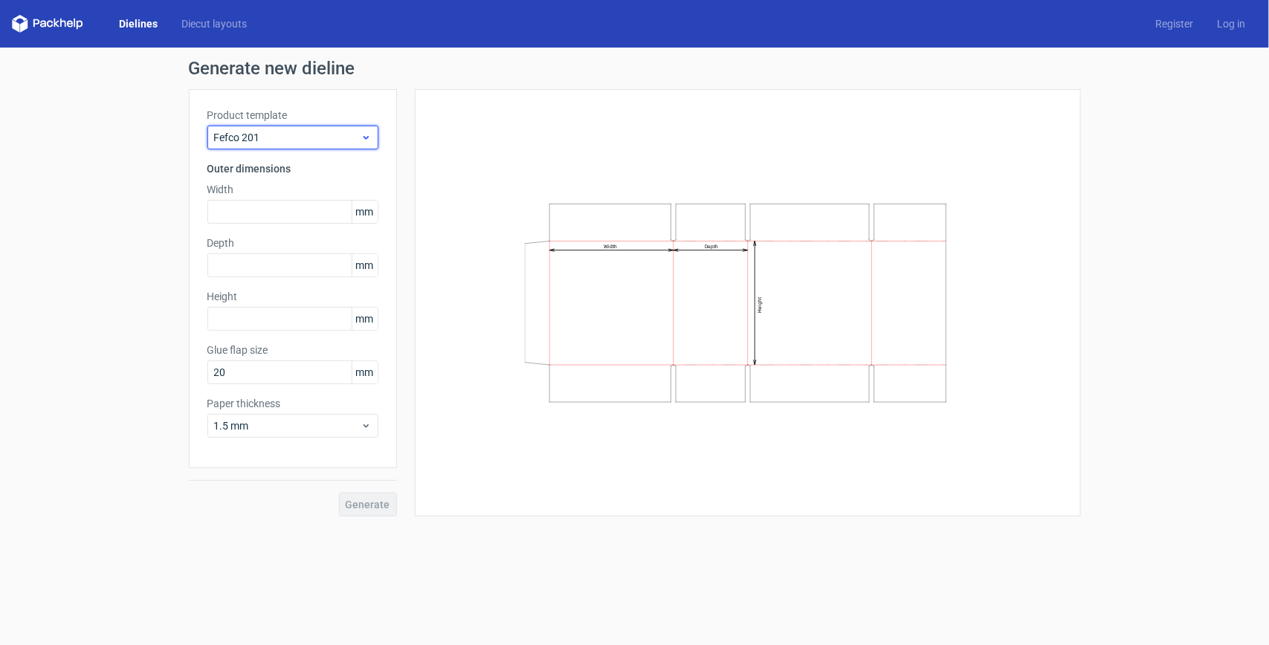
click at [325, 130] on span "Fefco 201" at bounding box center [287, 137] width 146 height 15
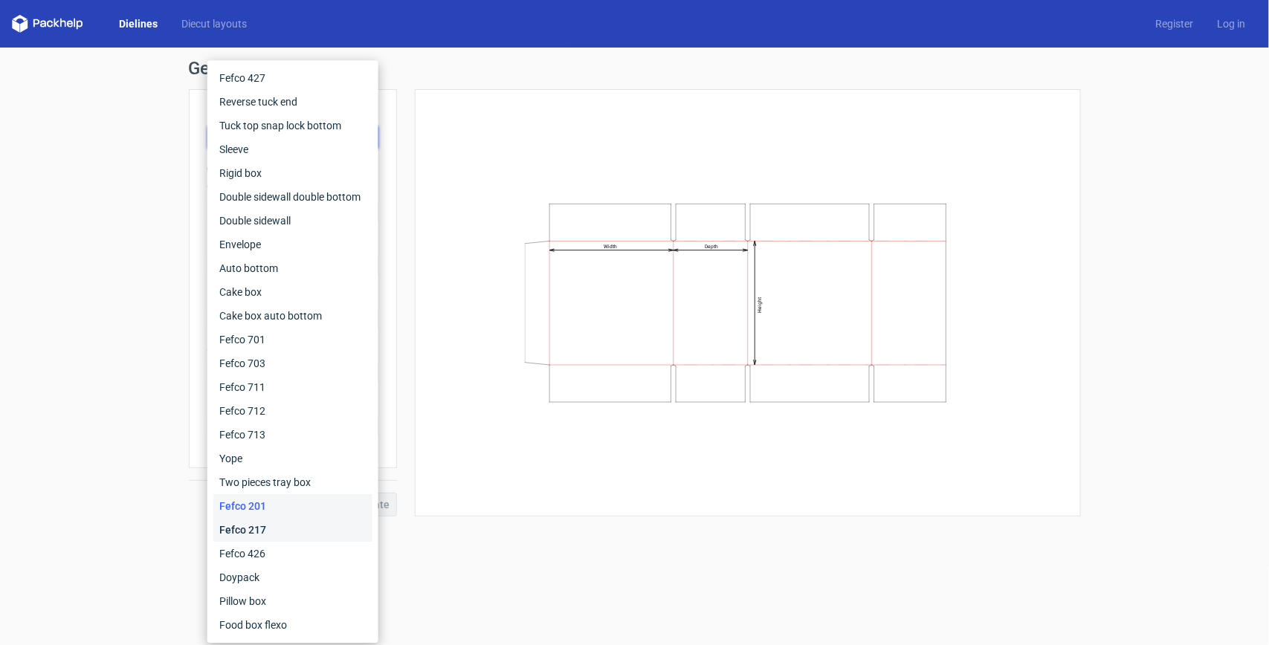
click at [292, 525] on div "Fefco 217" at bounding box center [292, 530] width 159 height 24
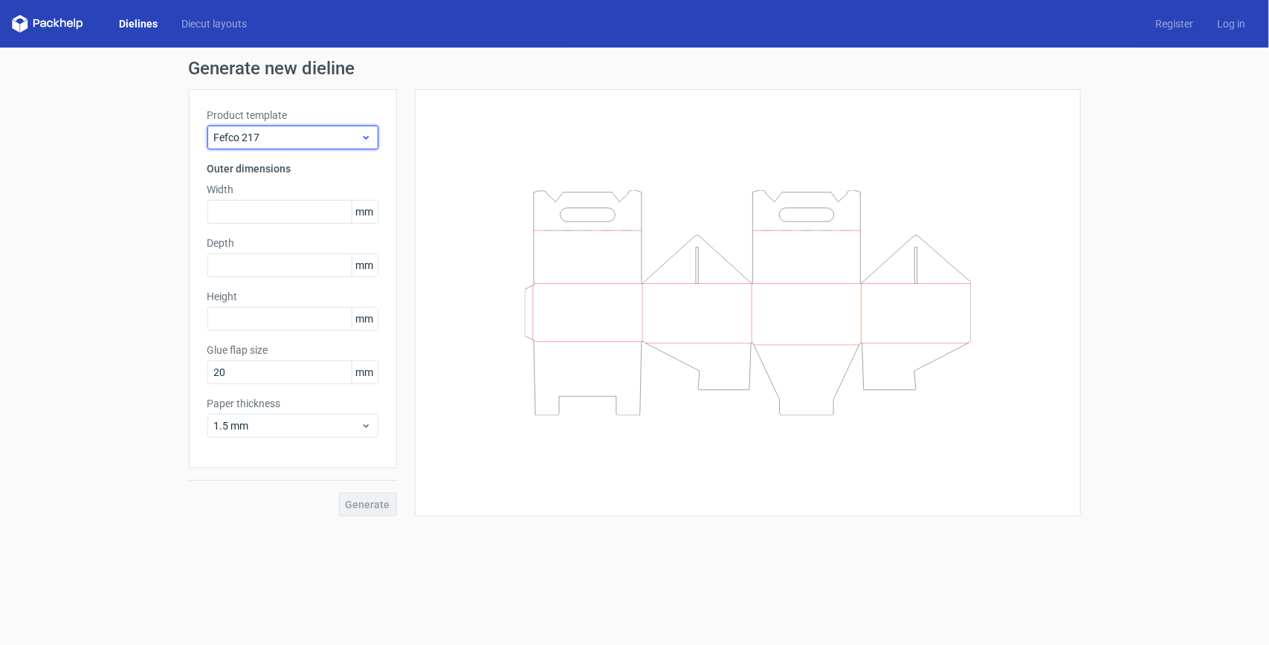
click at [318, 138] on span "Fefco 217" at bounding box center [287, 137] width 146 height 15
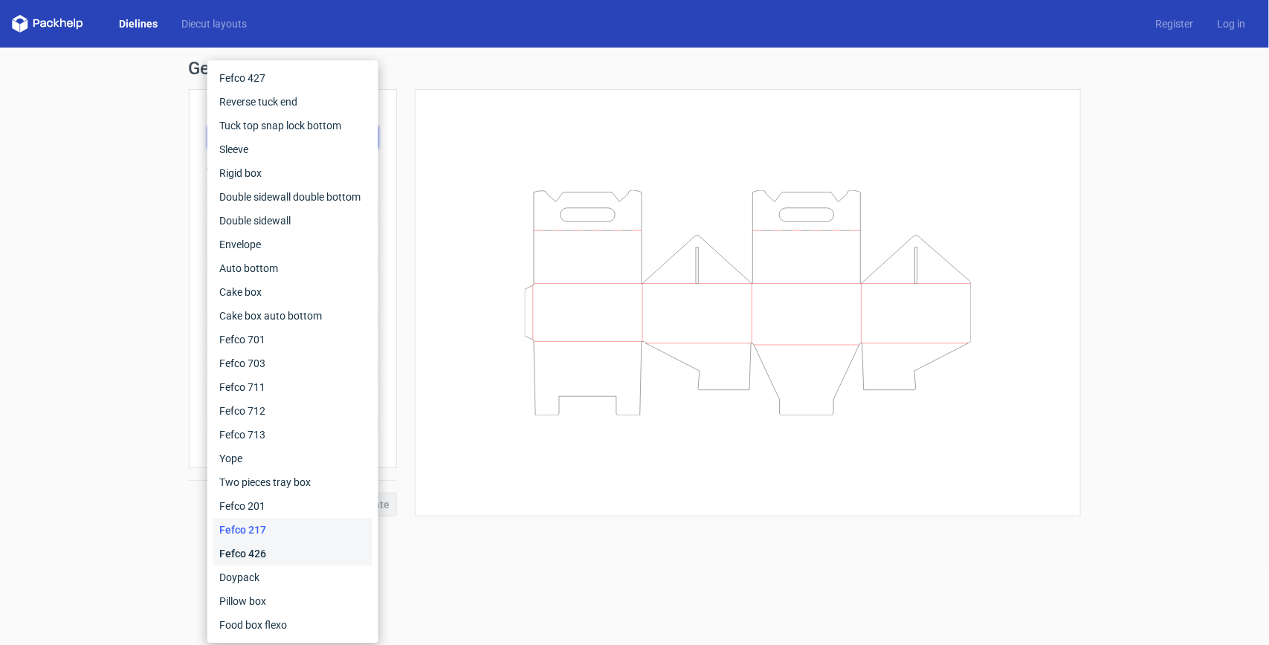
click at [299, 555] on div "Fefco 426" at bounding box center [292, 554] width 159 height 24
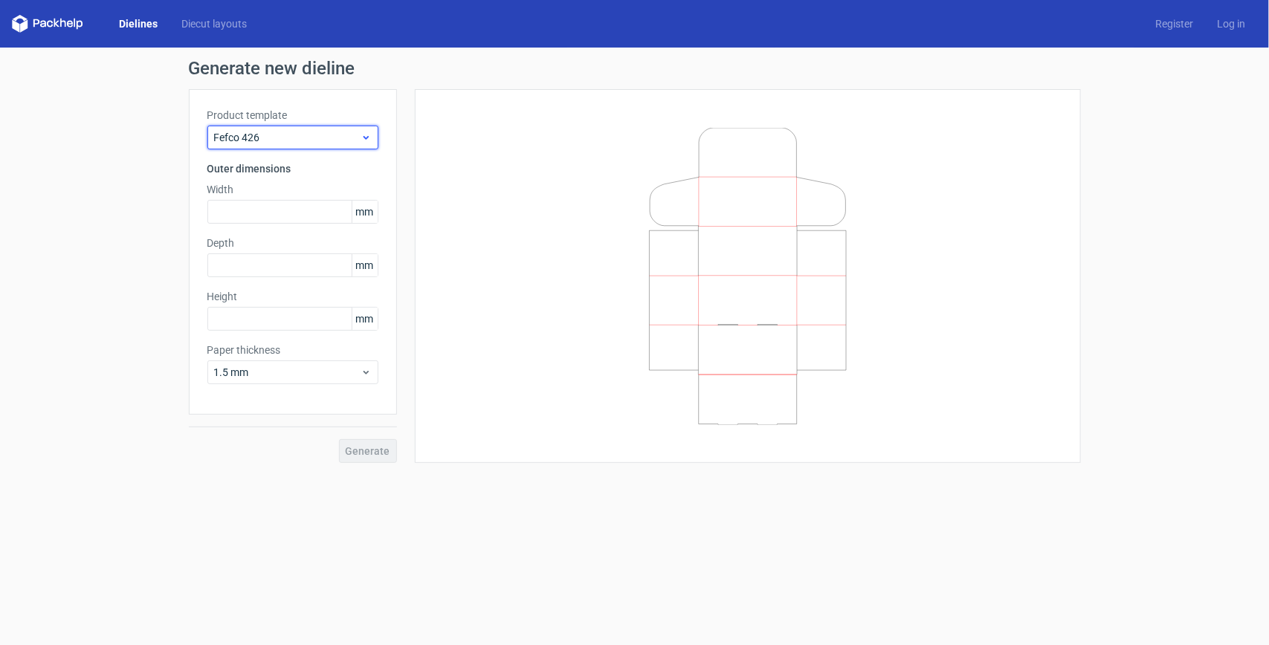
click at [329, 139] on span "Fefco 426" at bounding box center [287, 137] width 146 height 15
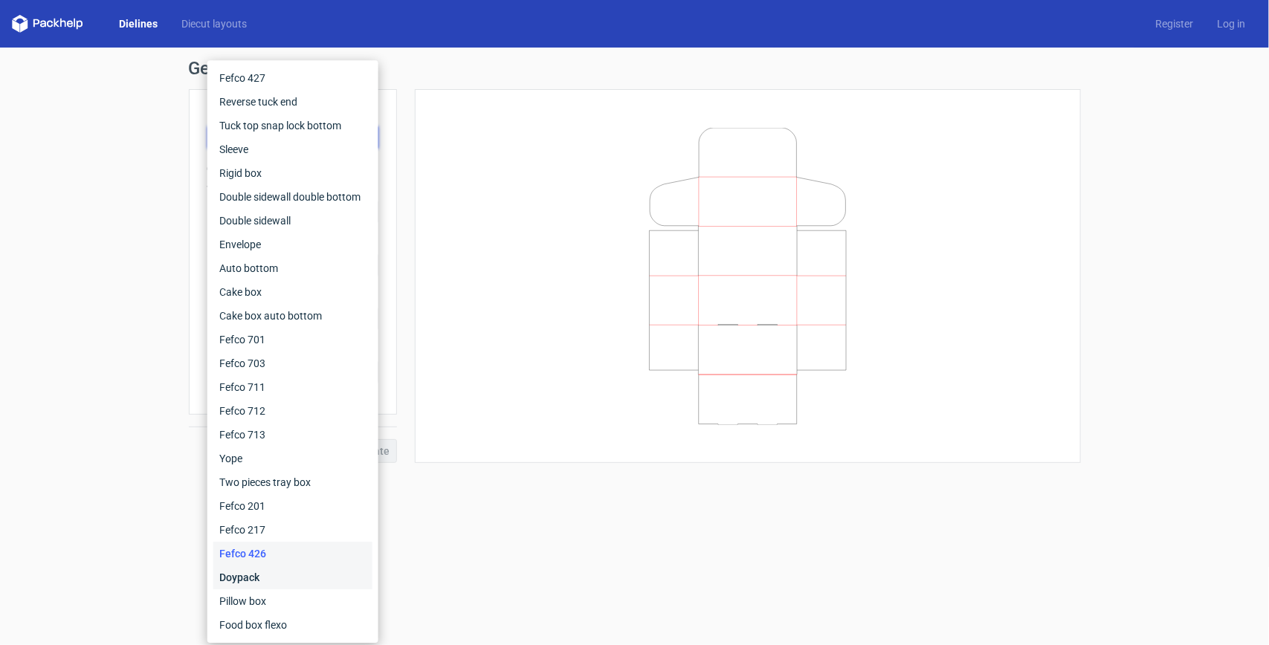
click at [307, 582] on div "Doypack" at bounding box center [292, 578] width 159 height 24
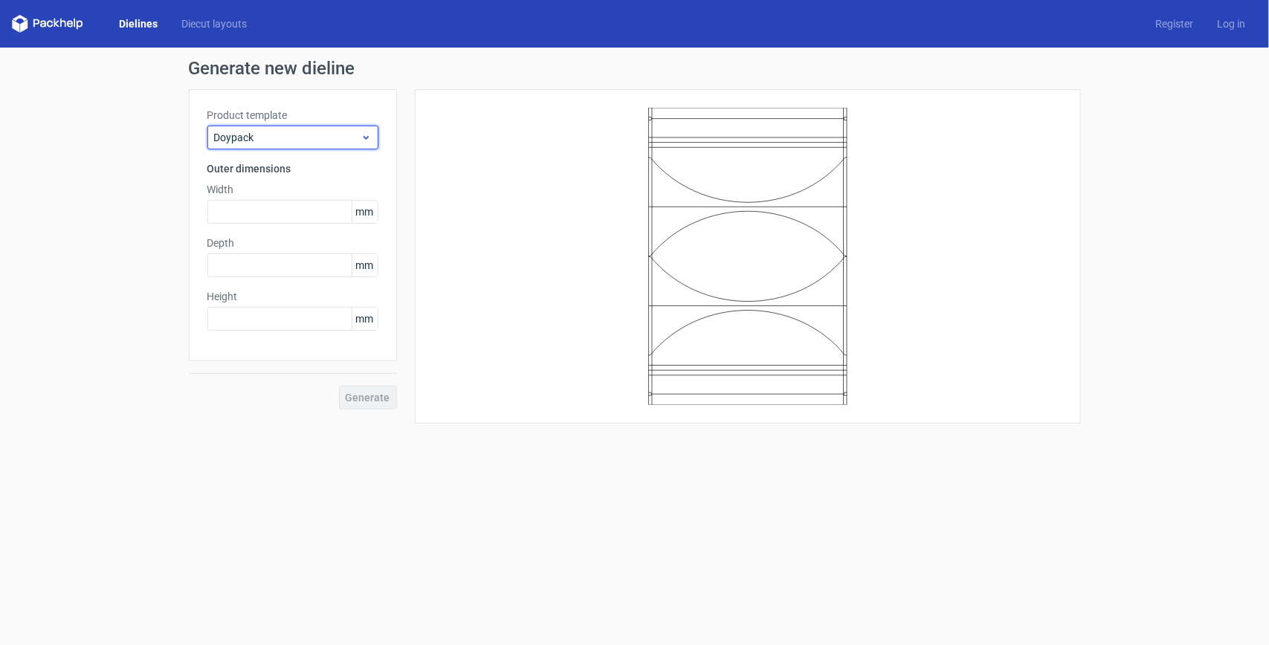
click at [332, 132] on span "Doypack" at bounding box center [287, 137] width 146 height 15
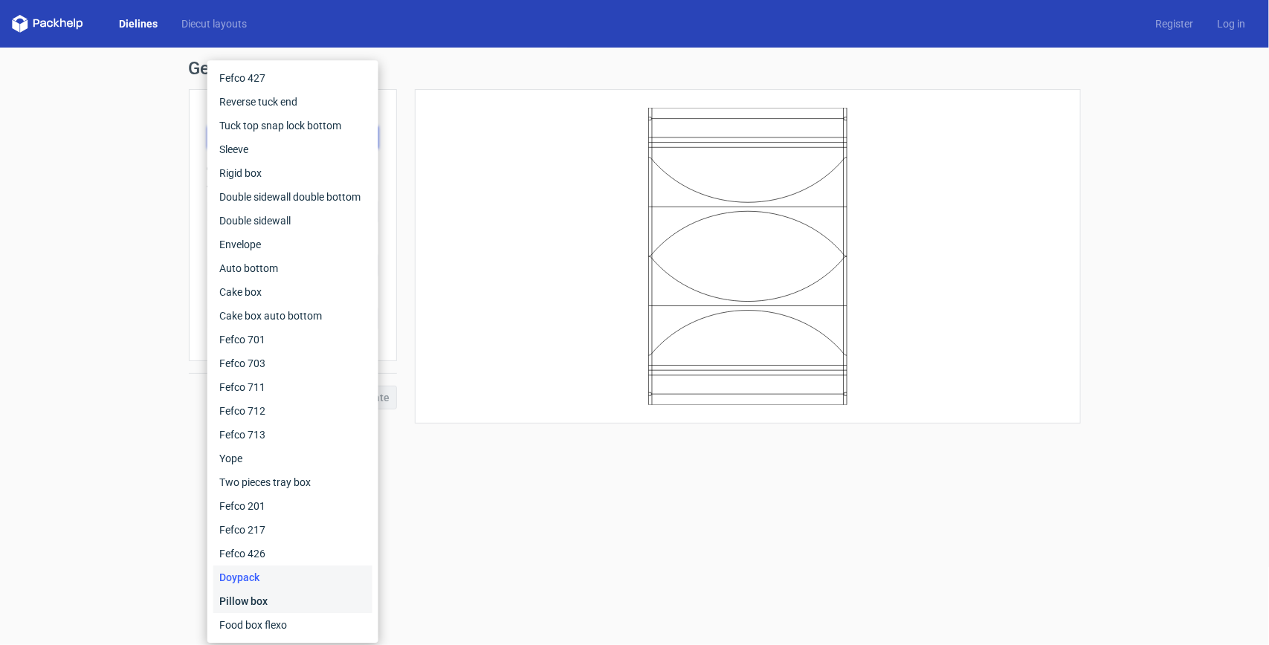
click at [303, 592] on div "Pillow box" at bounding box center [292, 602] width 159 height 24
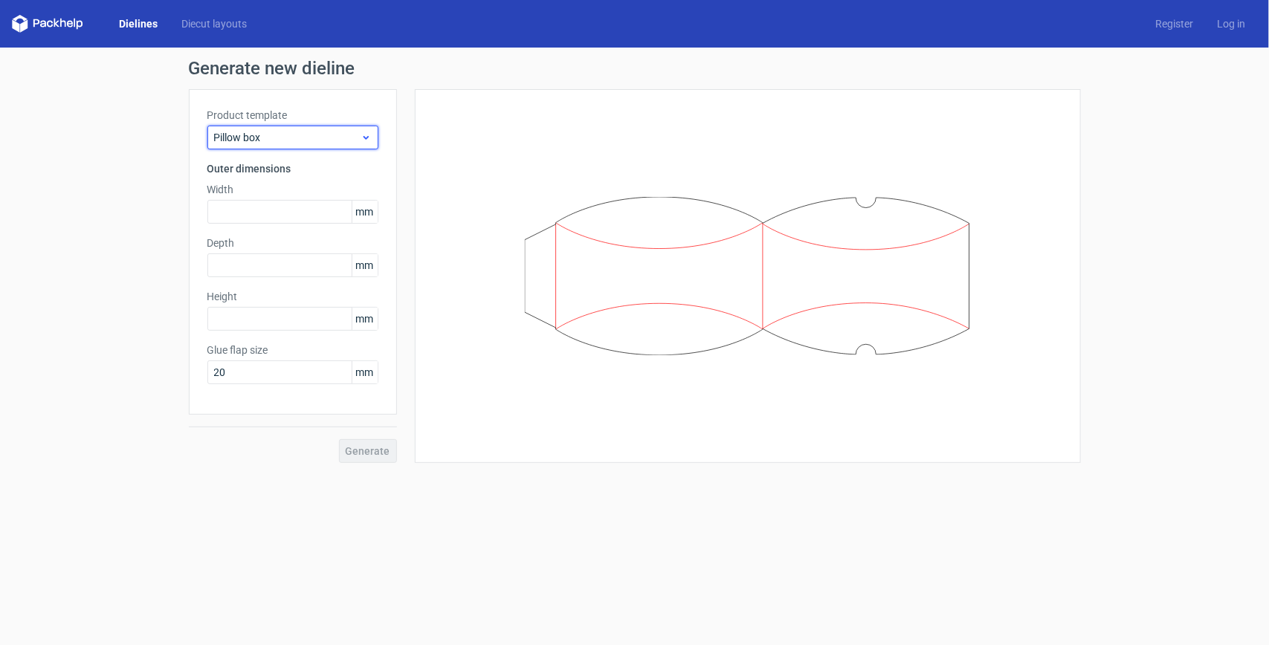
click at [306, 134] on span "Pillow box" at bounding box center [287, 137] width 146 height 15
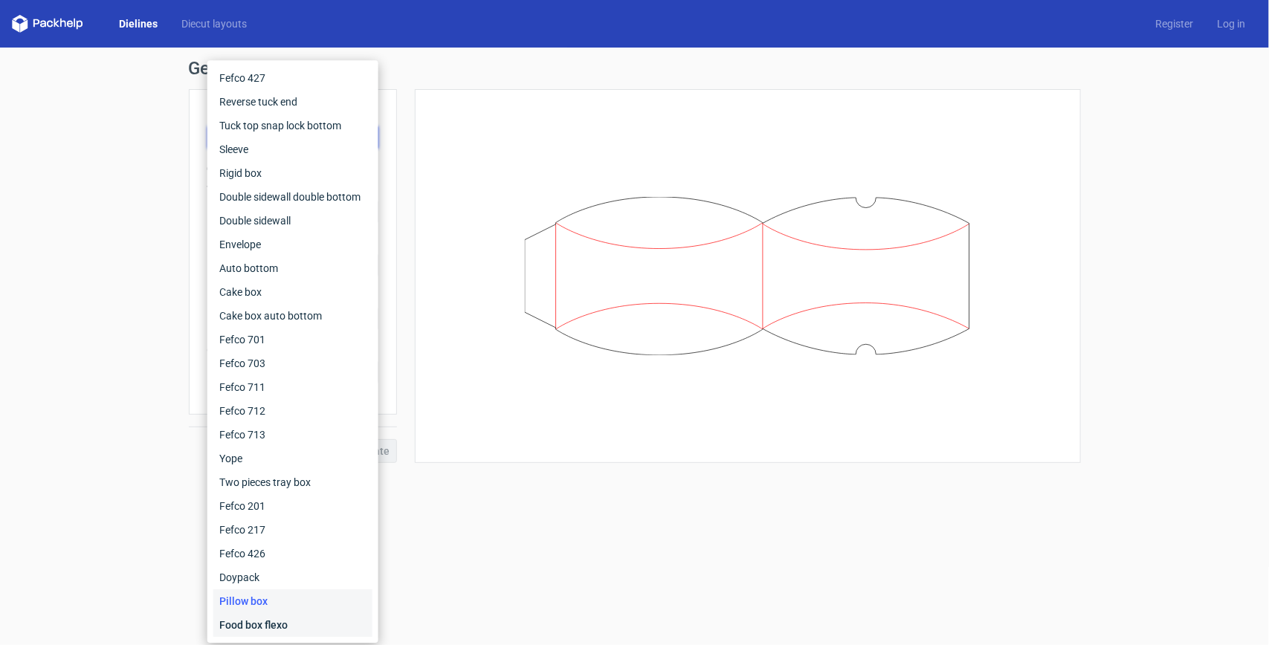
click at [288, 592] on div "Food box flexo" at bounding box center [292, 625] width 159 height 24
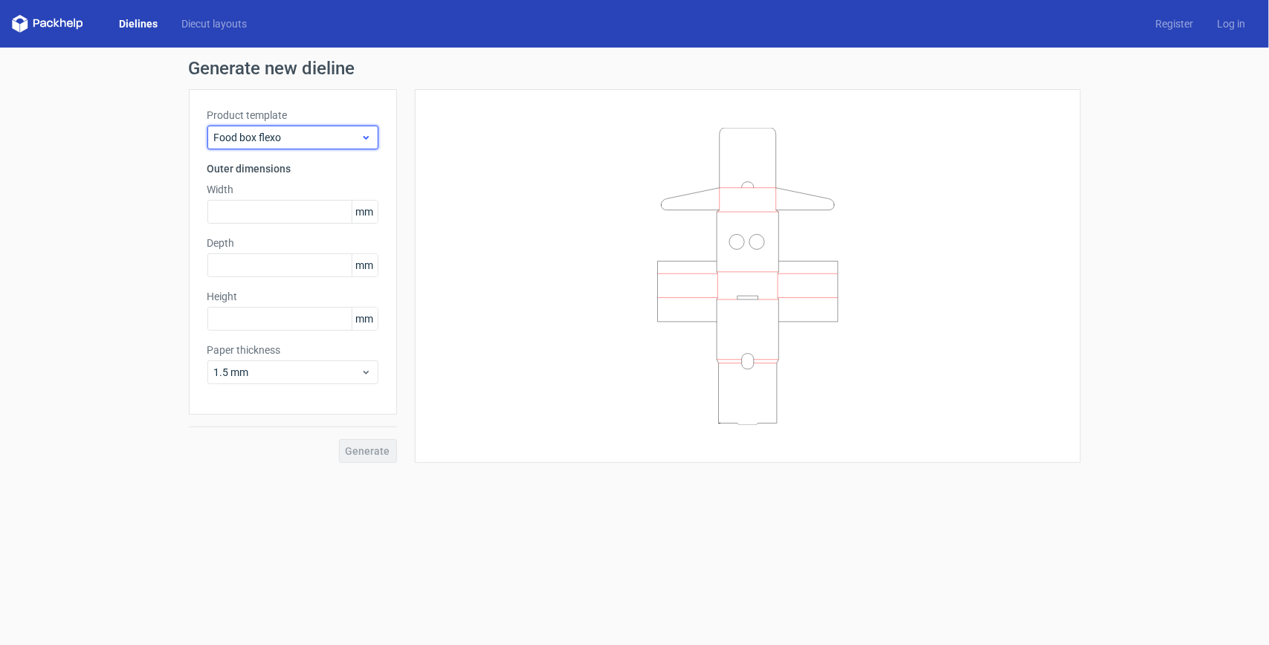
click at [352, 126] on div "Food box flexo" at bounding box center [292, 138] width 171 height 24
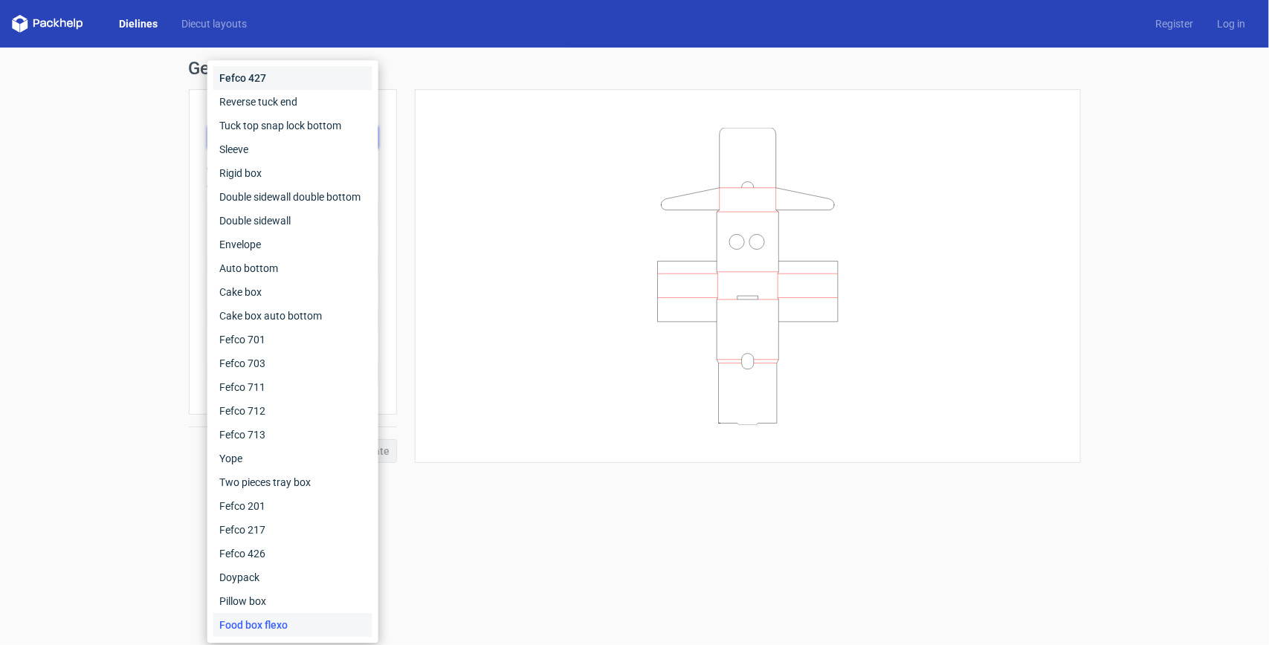
click at [307, 78] on div "Fefco 427" at bounding box center [292, 78] width 159 height 24
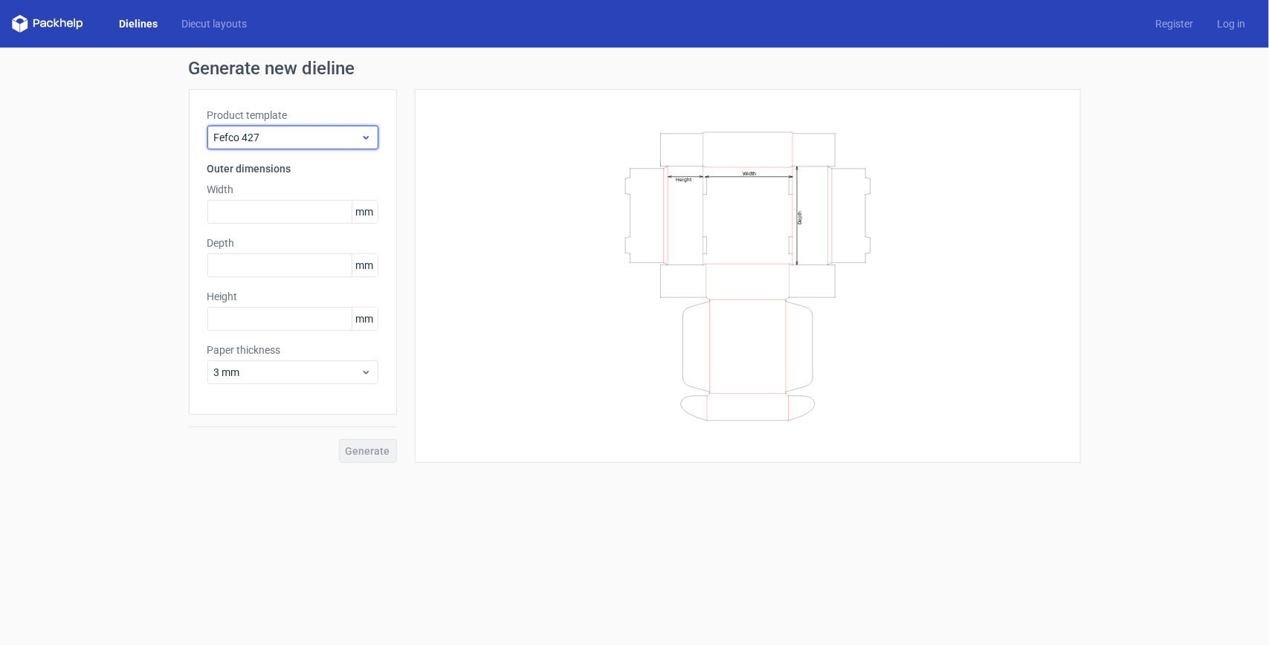
click at [313, 138] on span "Fefco 427" at bounding box center [287, 137] width 146 height 15
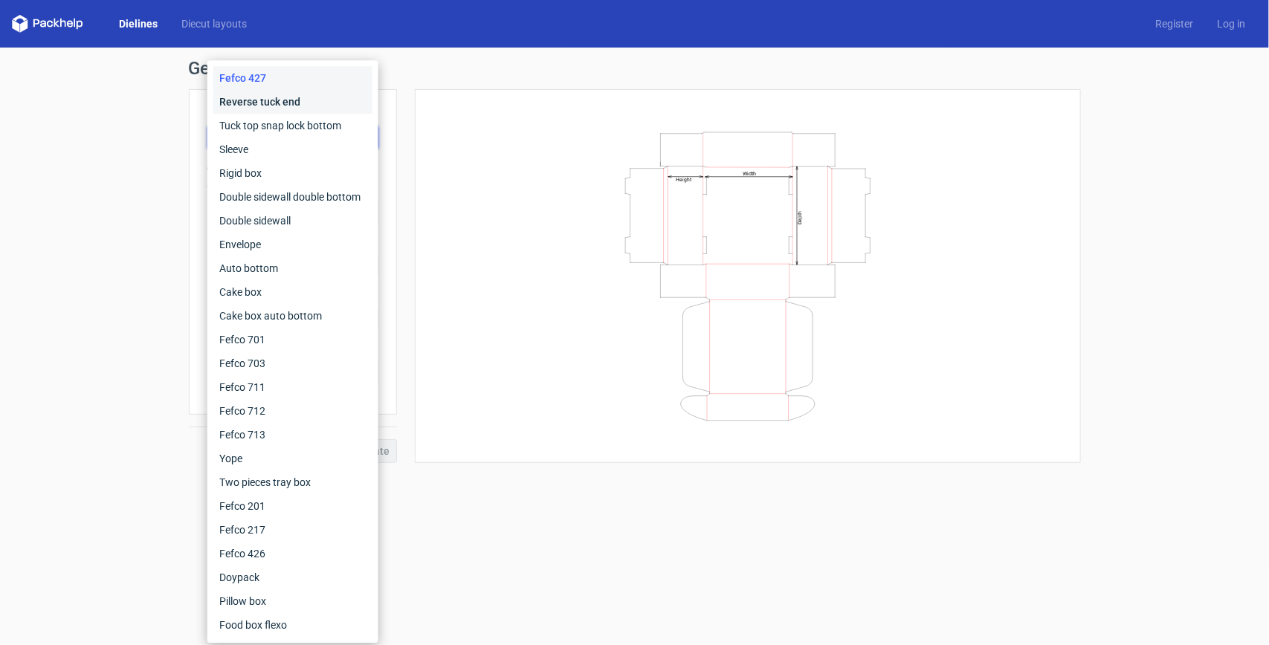
click at [279, 102] on div "Reverse tuck end" at bounding box center [292, 102] width 159 height 24
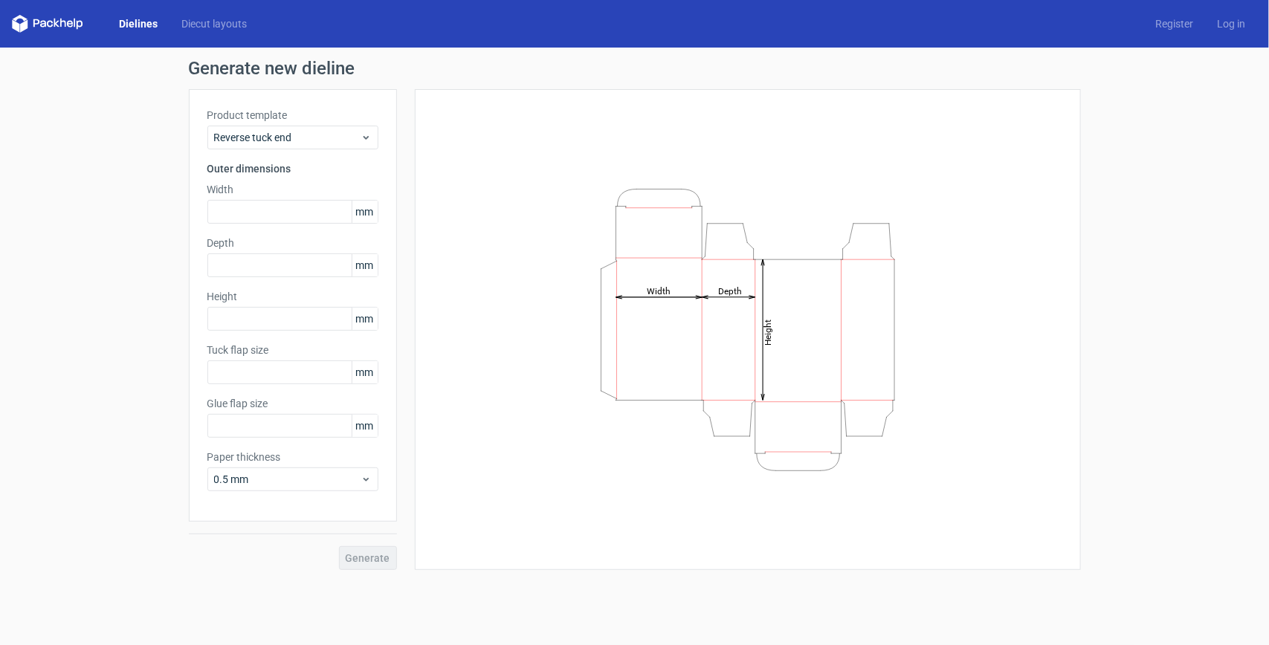
type input "15"
type input "10"
click at [291, 134] on span "Reverse tuck end" at bounding box center [287, 137] width 146 height 15
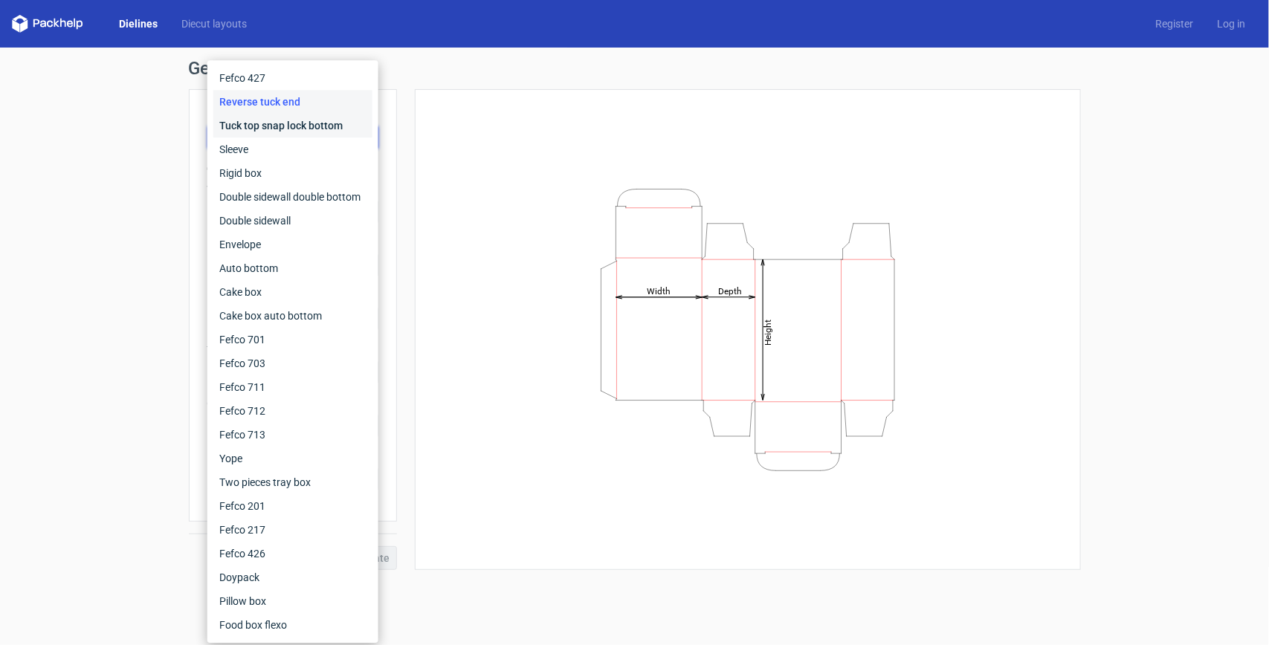
click at [296, 127] on div "Tuck top snap lock bottom" at bounding box center [292, 126] width 159 height 24
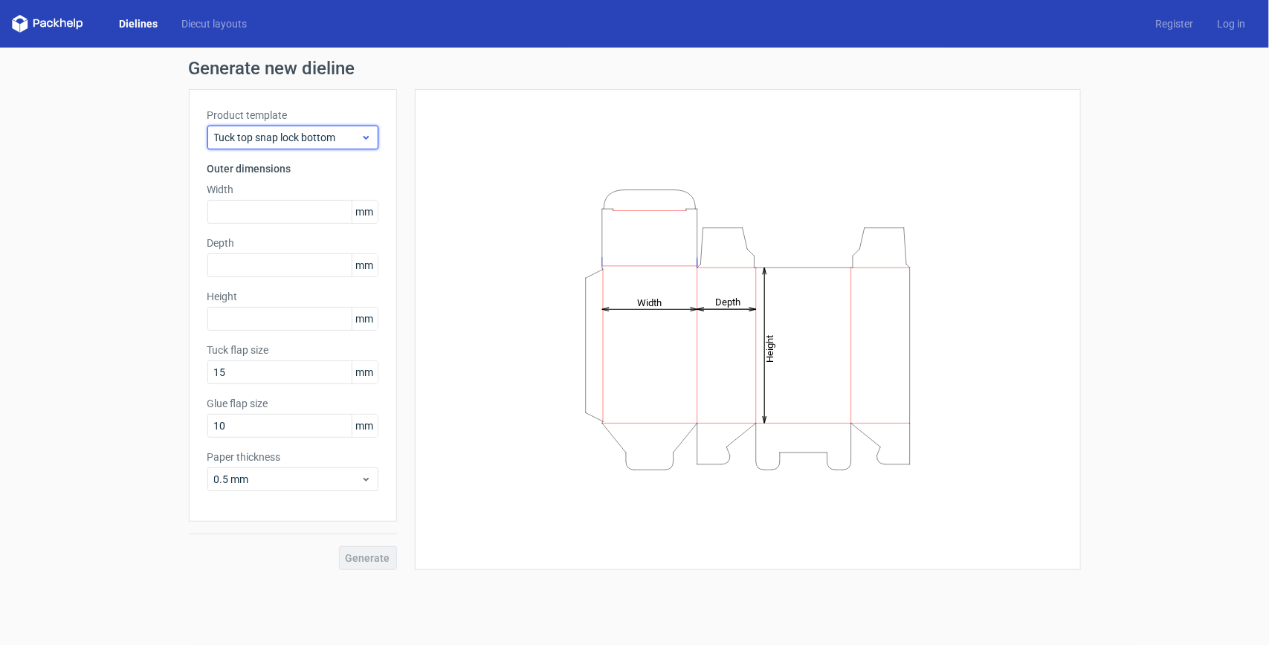
click at [307, 135] on span "Tuck top snap lock bottom" at bounding box center [287, 137] width 146 height 15
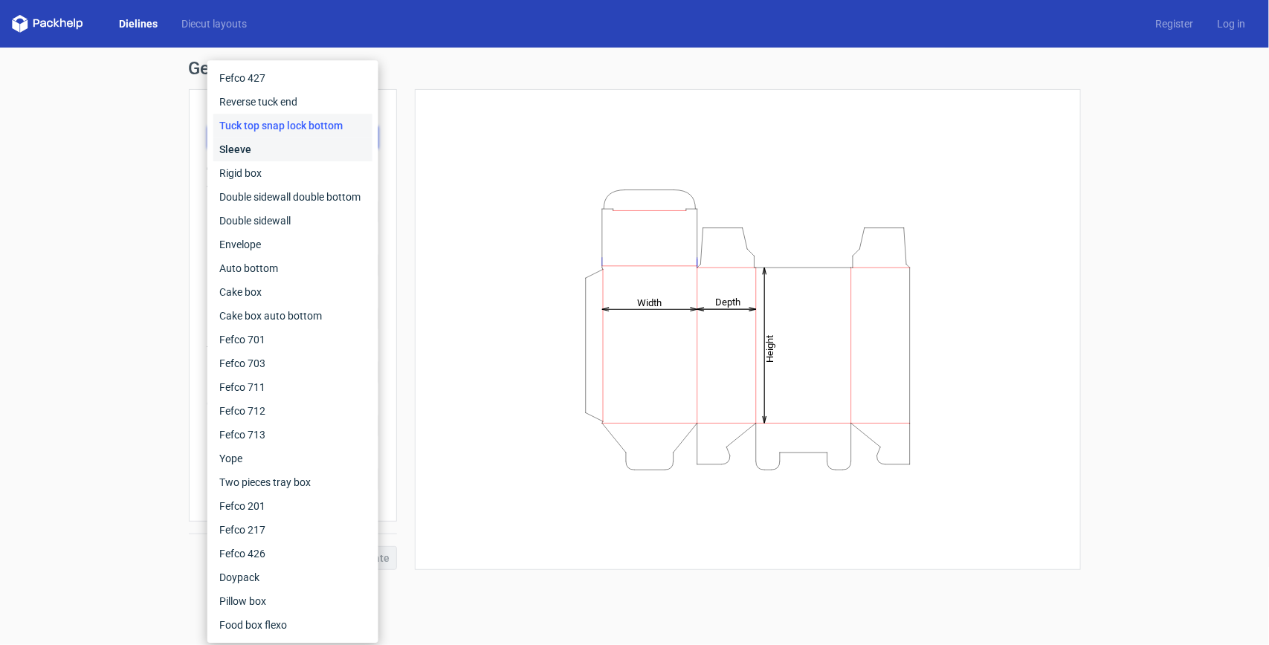
click at [281, 146] on div "Sleeve" at bounding box center [292, 150] width 159 height 24
